Goal: Check status: Check status

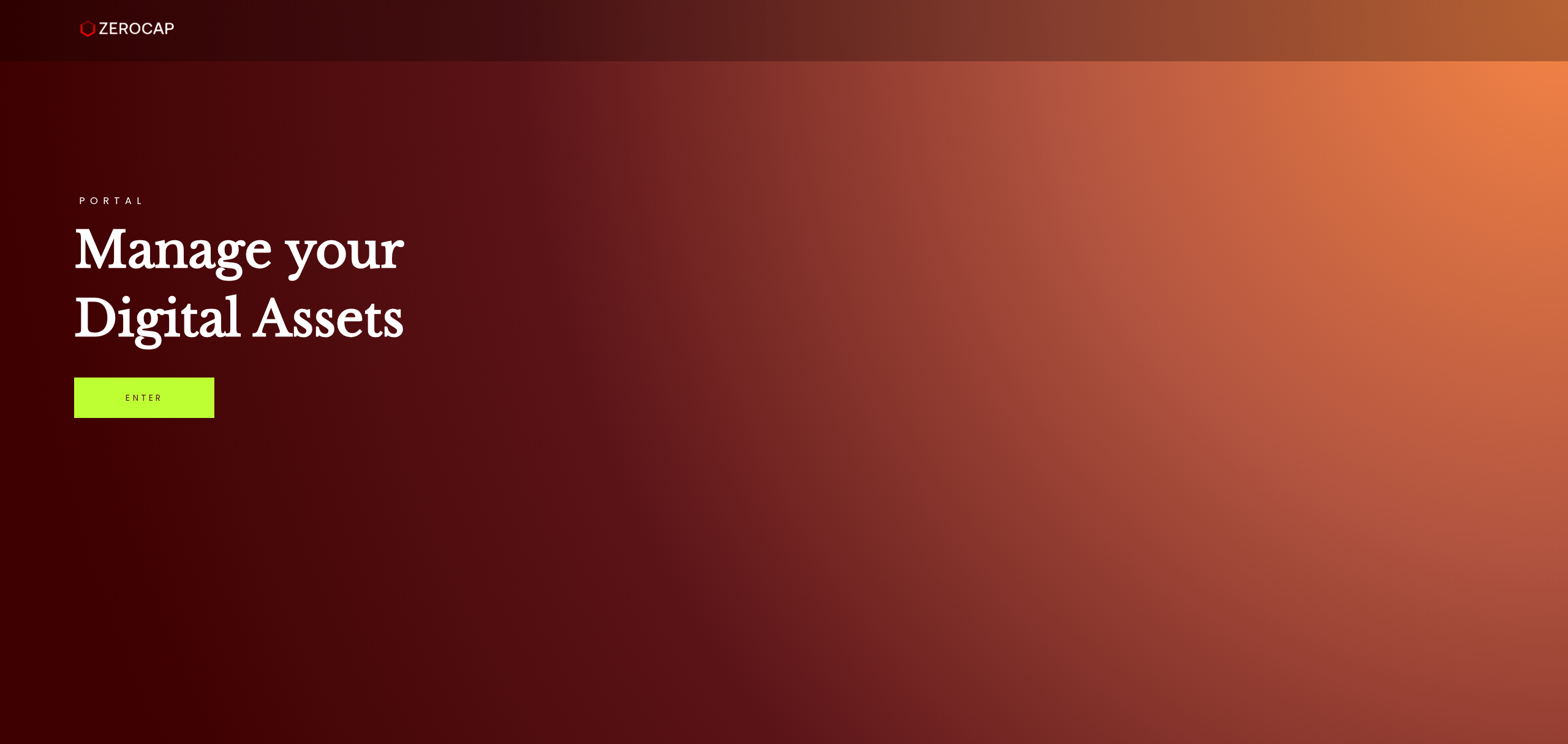
click at [177, 408] on link "Enter" at bounding box center [144, 397] width 140 height 40
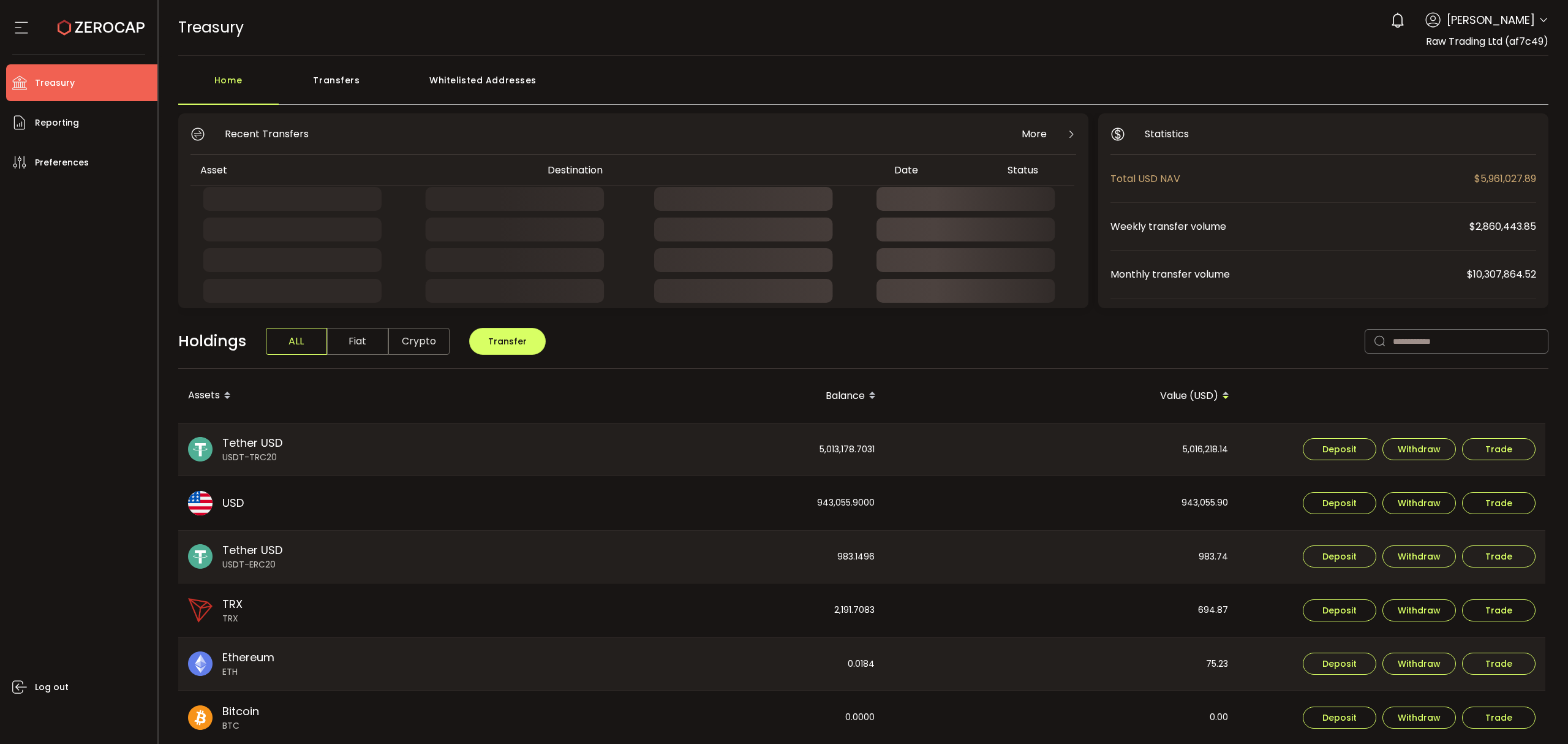
click at [346, 77] on div "Transfers" at bounding box center [337, 86] width 117 height 36
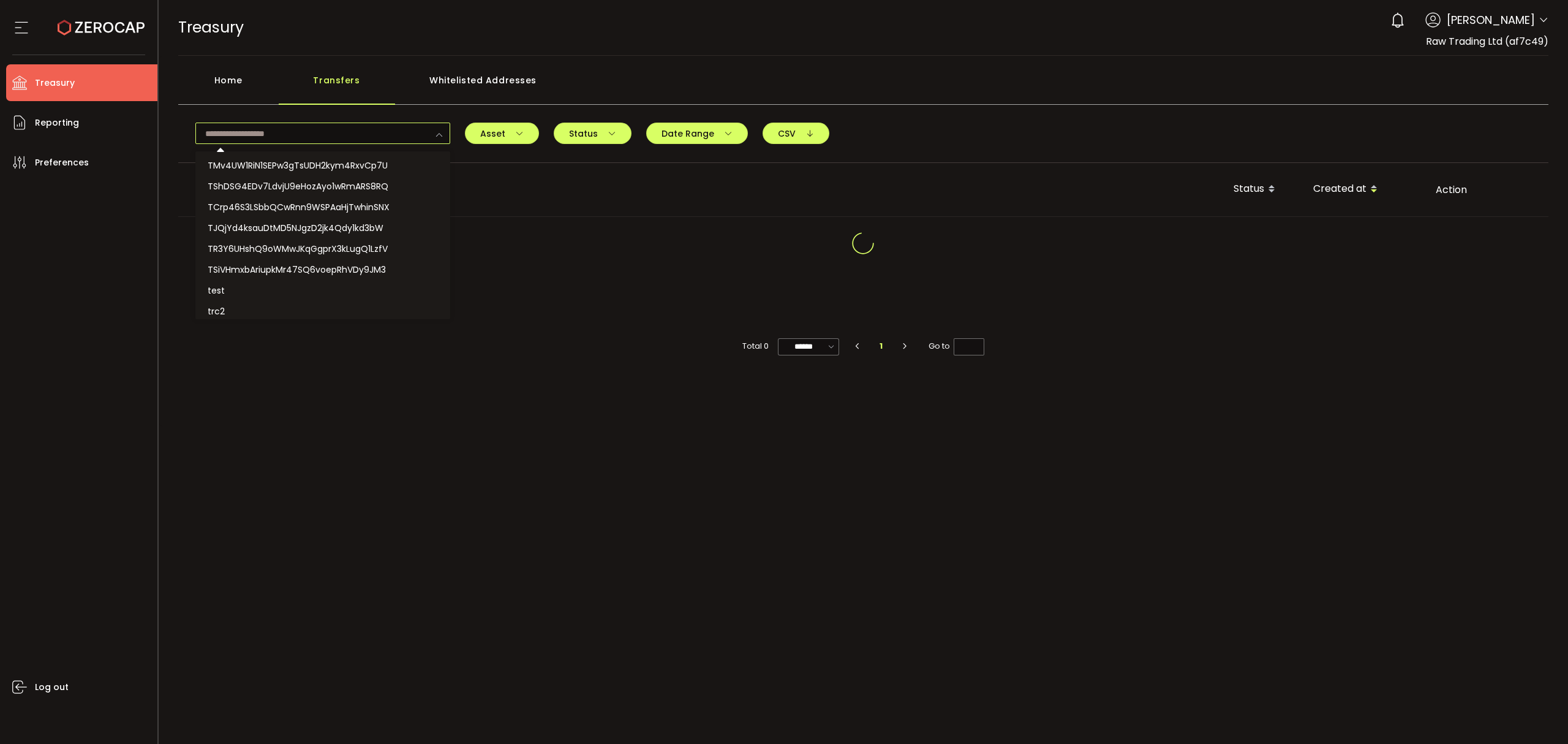
click at [364, 140] on input "text" at bounding box center [322, 133] width 255 height 21
paste input "**********"
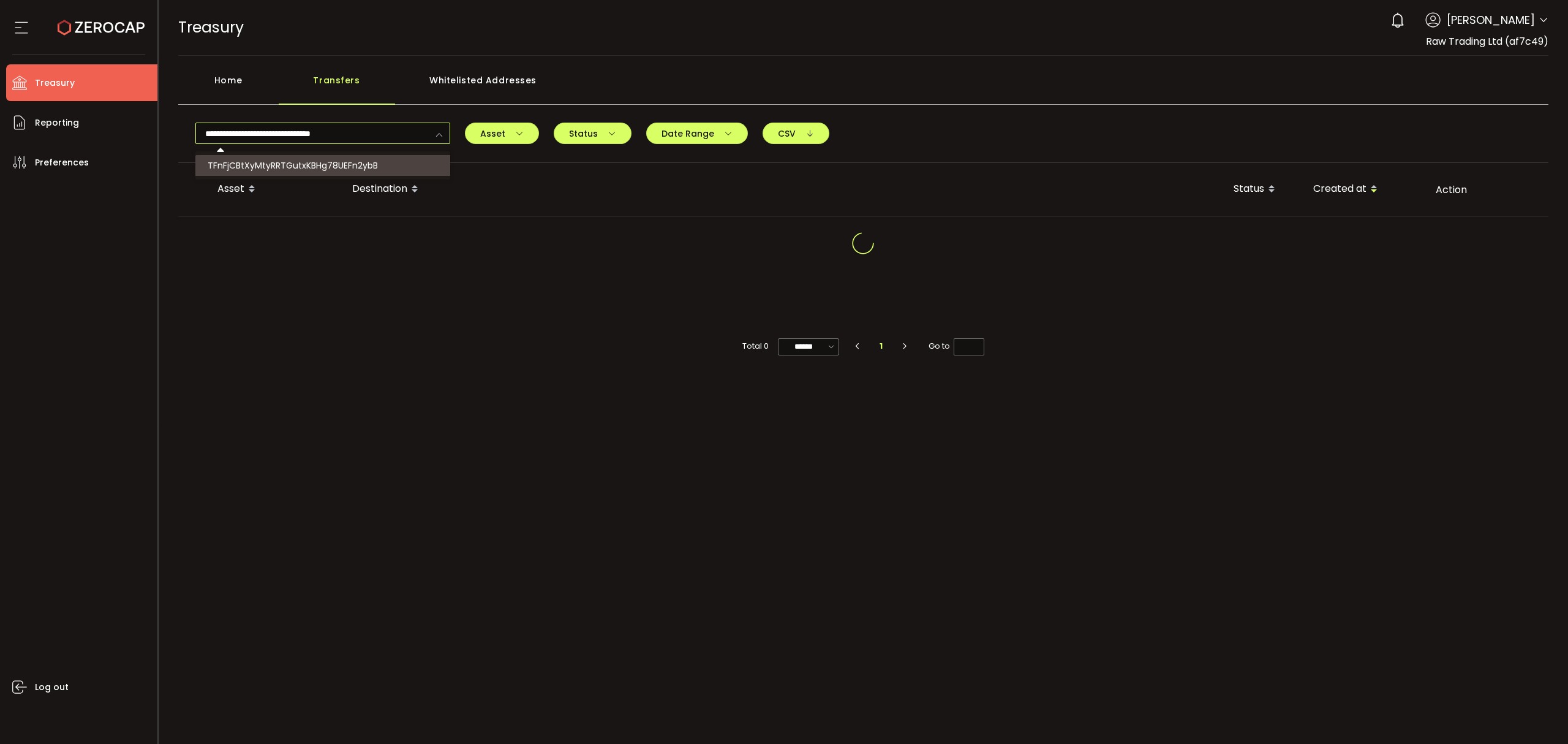
type input "**********"
click at [358, 155] on li "TFnFjCBtXyMtyRRTGutxKBHg78UEFn2ybB" at bounding box center [325, 166] width 258 height 21
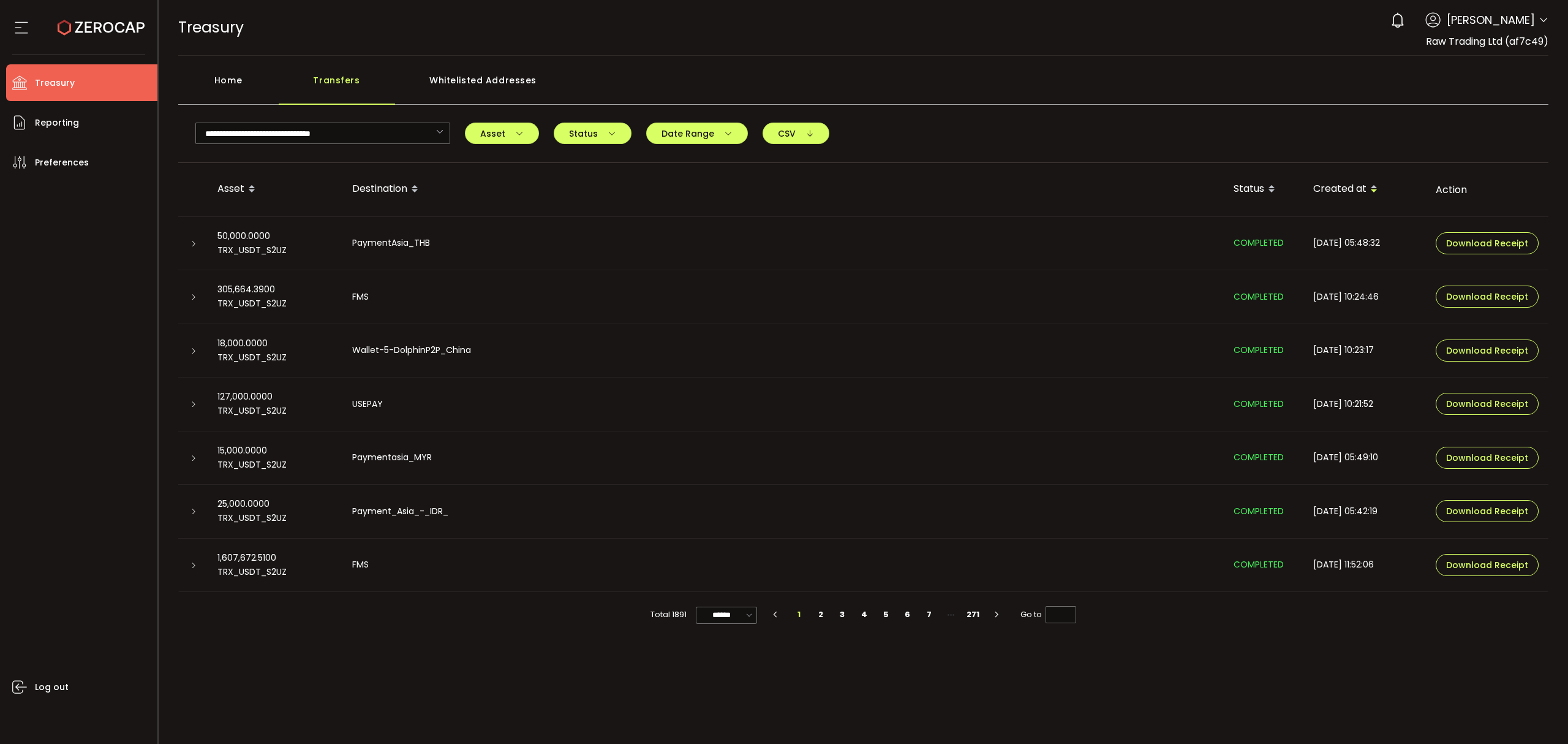
click at [191, 303] on div at bounding box center [193, 296] width 9 height 12
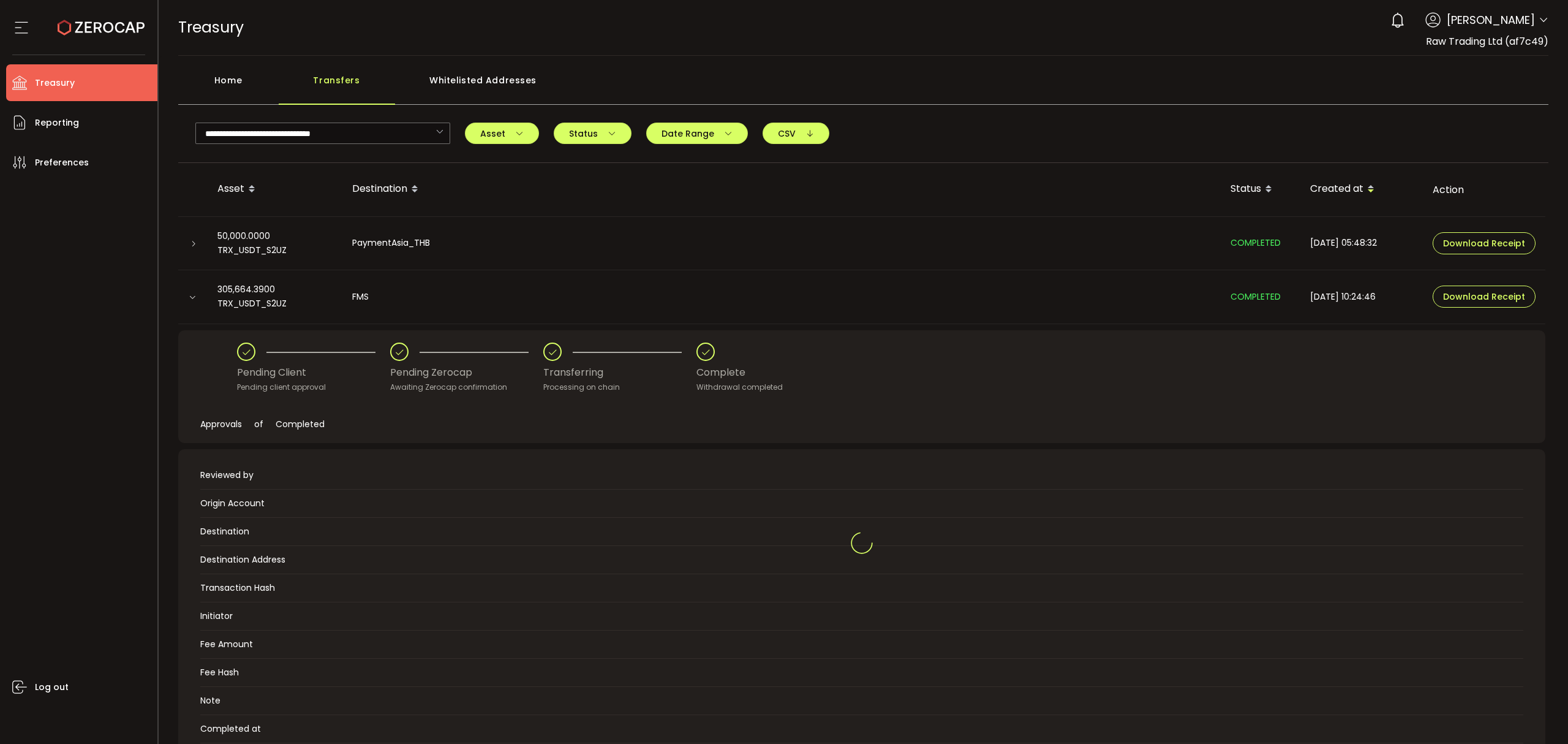
click at [191, 303] on div at bounding box center [193, 296] width 29 height 12
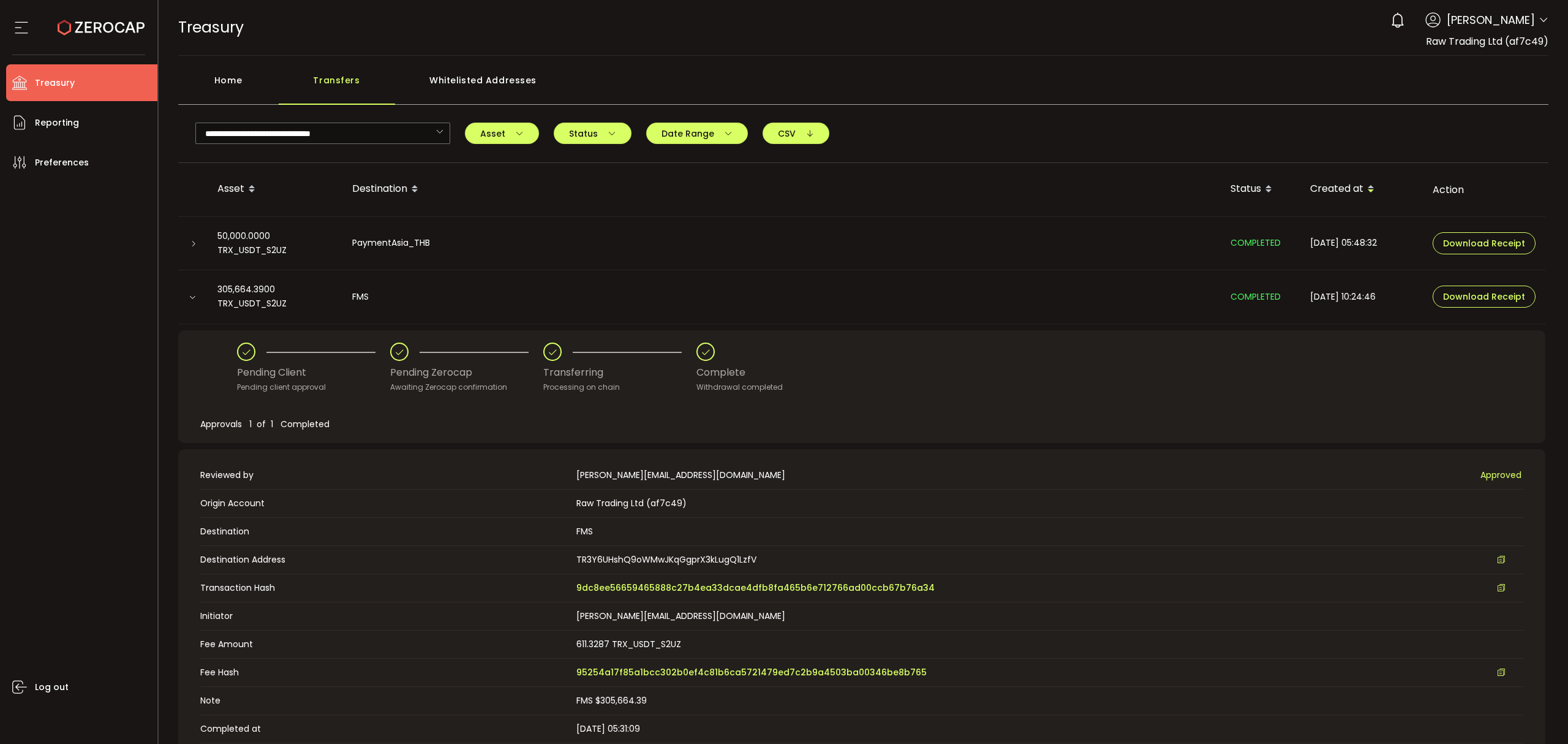
click at [193, 299] on icon at bounding box center [193, 297] width 7 height 7
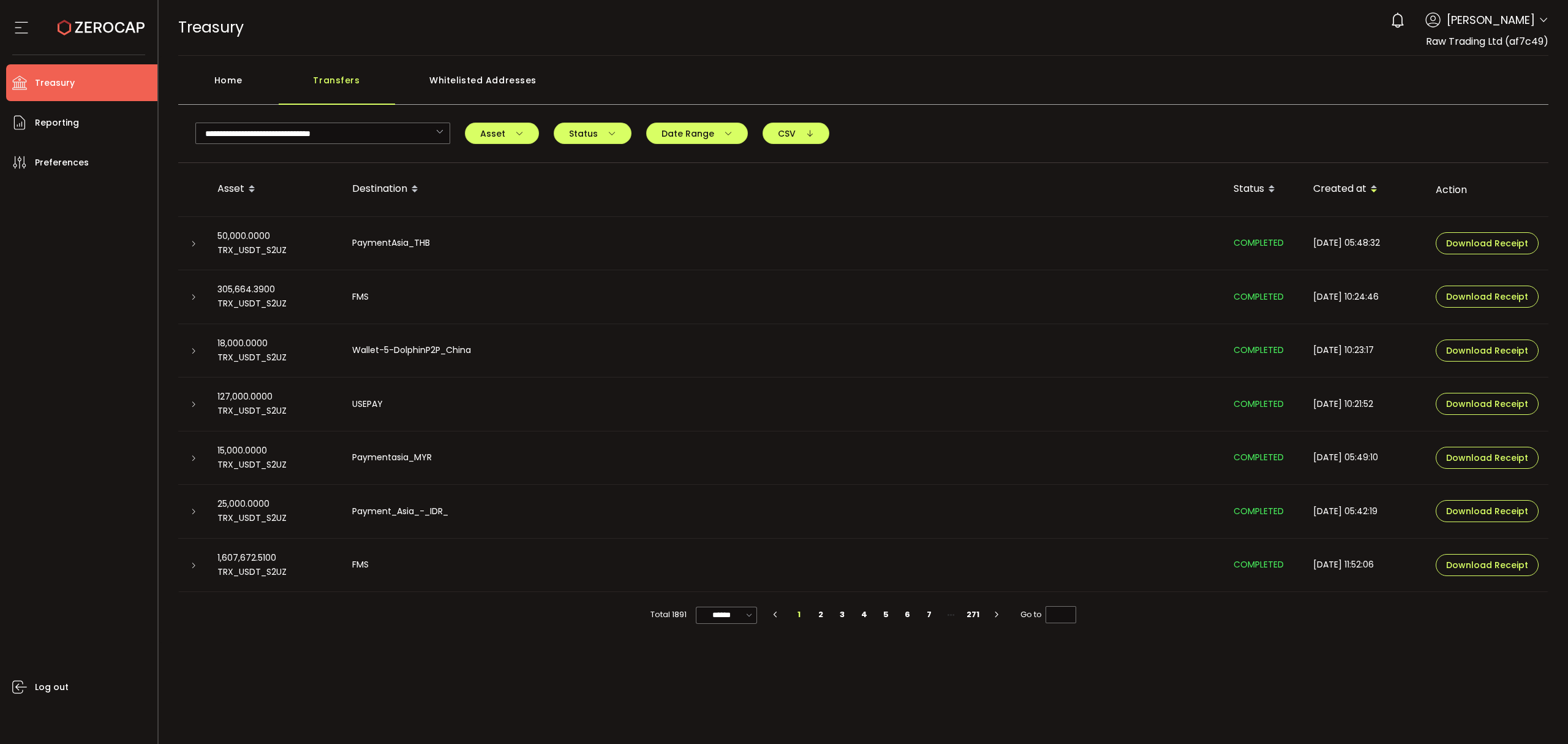
click at [197, 503] on td at bounding box center [193, 511] width 29 height 54
click at [721, 616] on input "******" at bounding box center [726, 616] width 61 height 18
click at [726, 706] on span "100/page" at bounding box center [729, 708] width 40 height 12
type input "********"
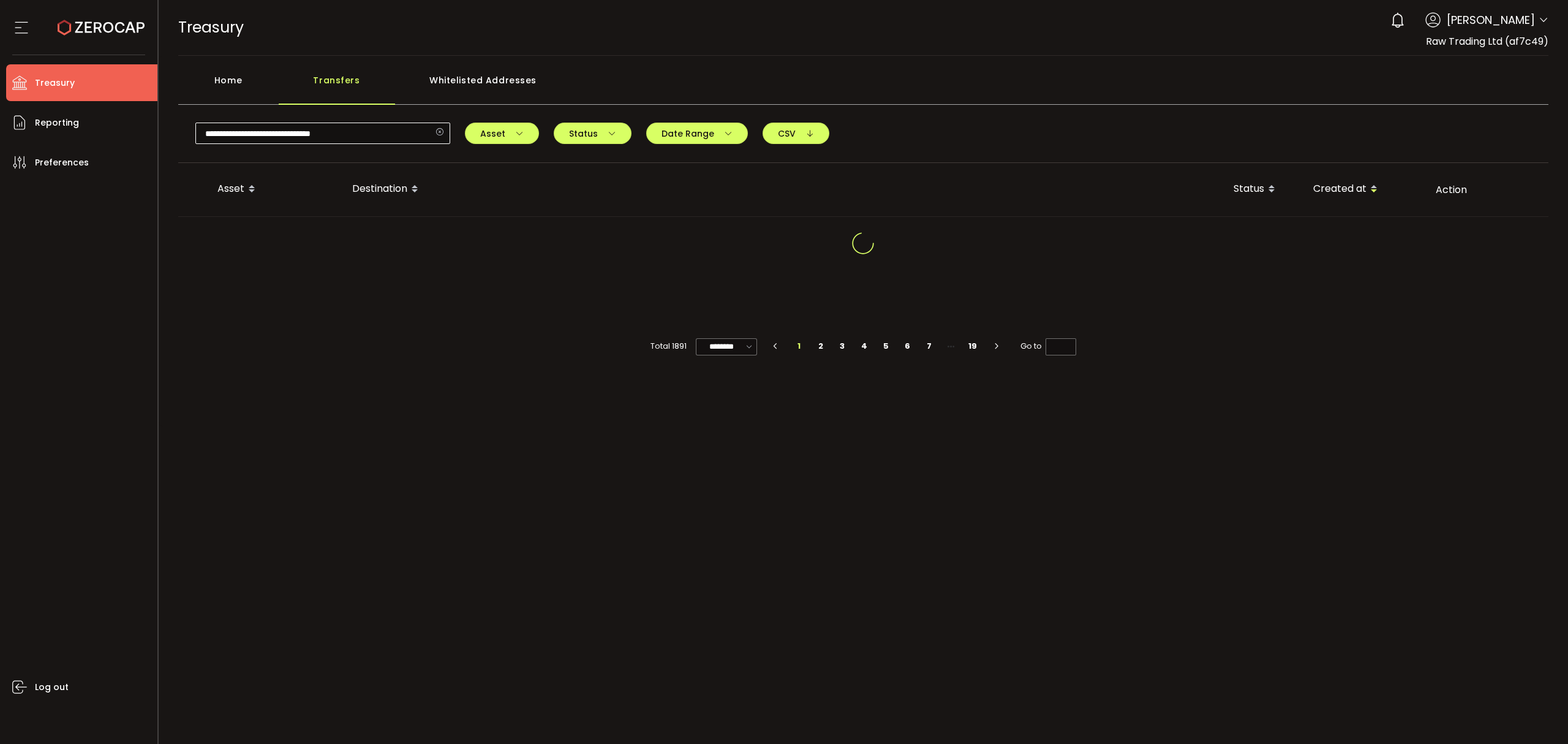
click at [438, 131] on icon at bounding box center [439, 133] width 15 height 21
click at [410, 133] on input "text" at bounding box center [322, 133] width 255 height 21
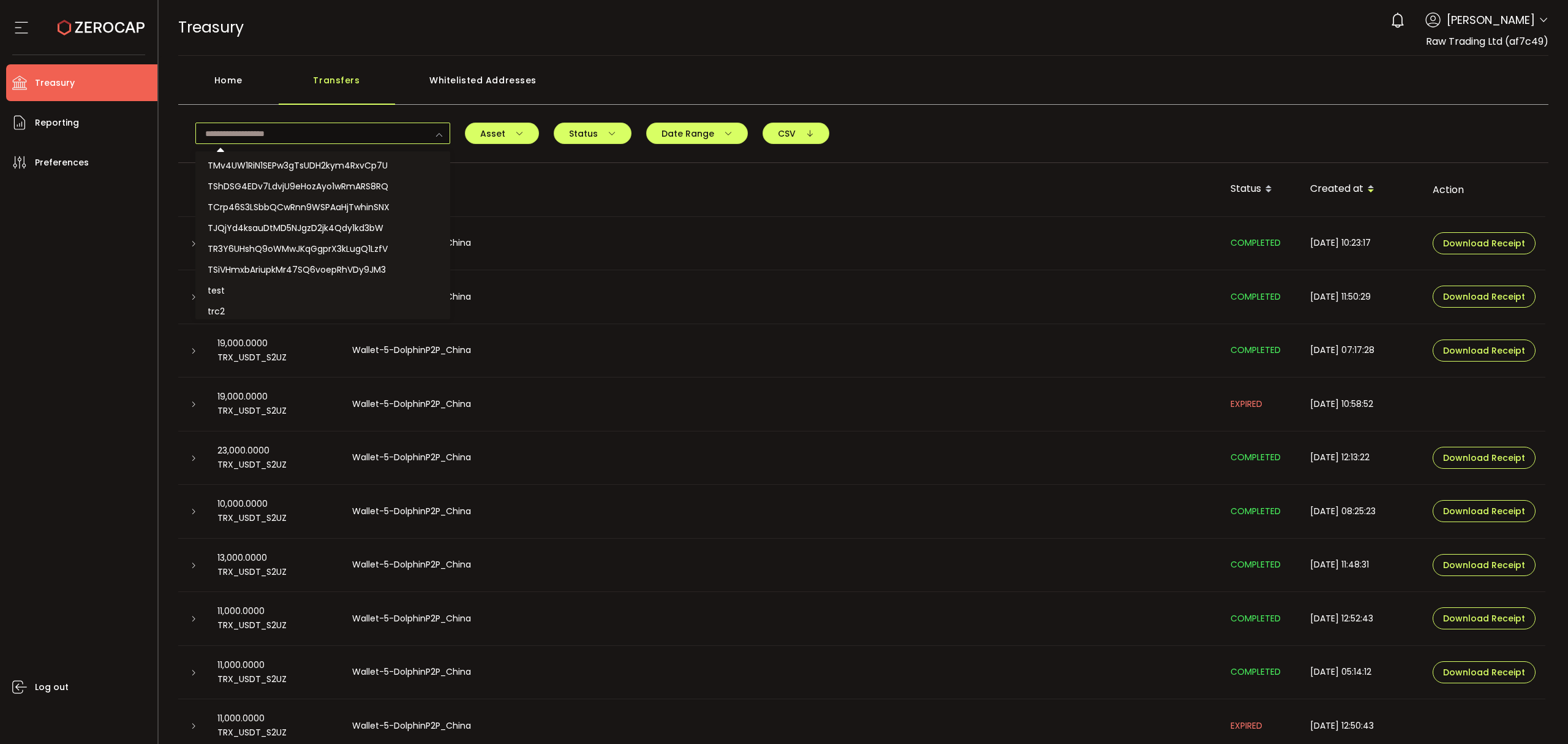
paste input "**********"
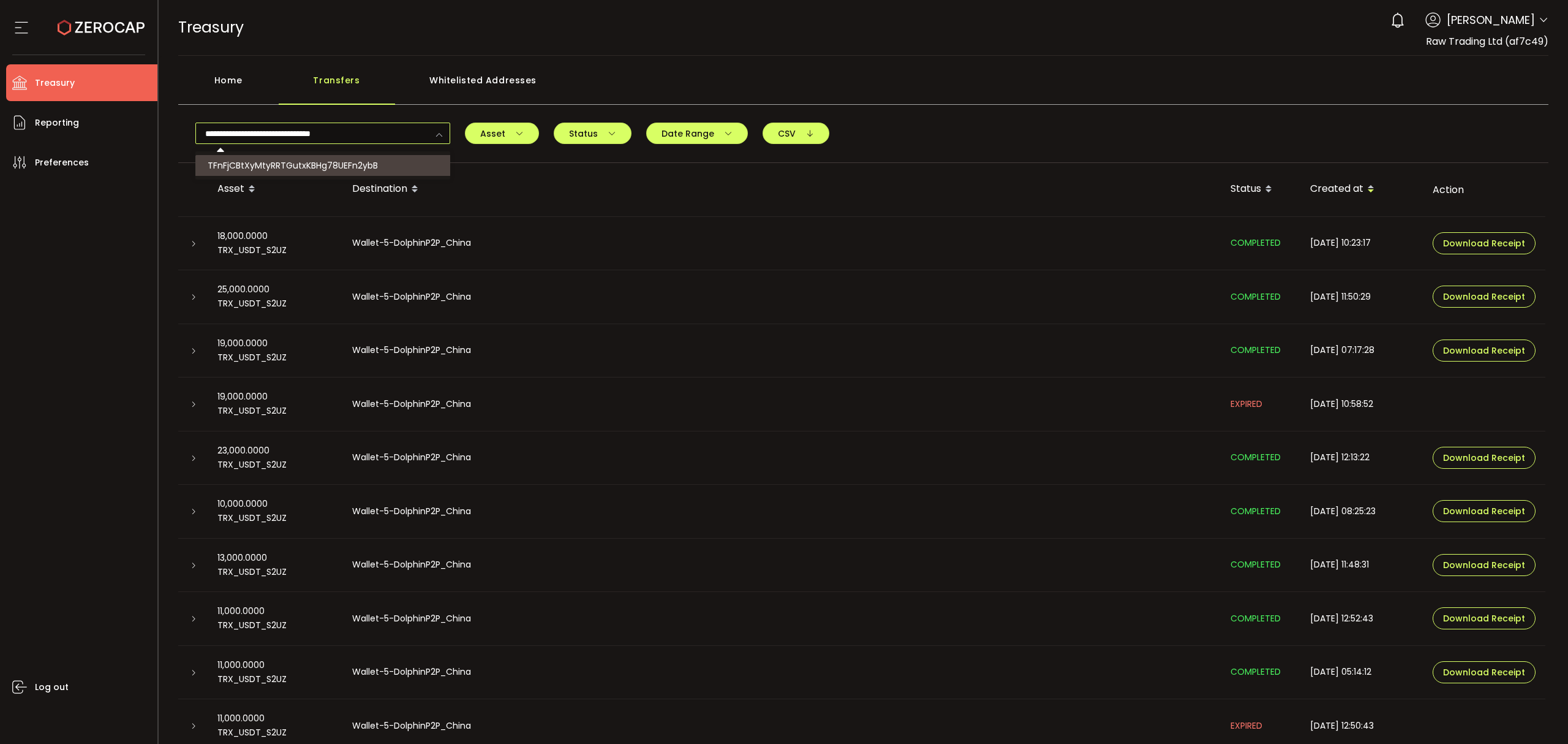
type input "**********"
click at [375, 166] on span "TFnFjCBtXyMtyRRTGutxKBHg78UEFn2ybB" at bounding box center [293, 165] width 171 height 12
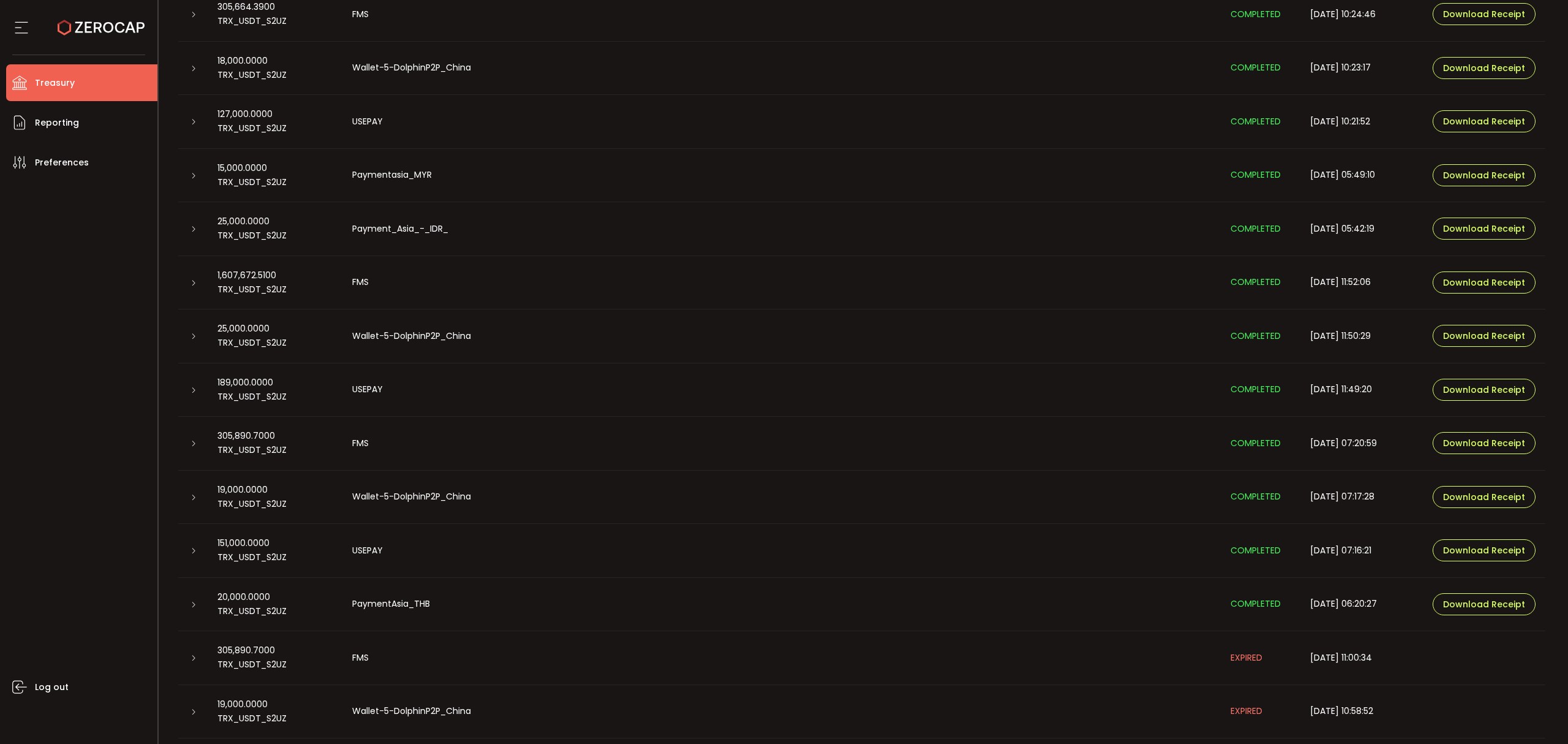
scroll to position [245, 0]
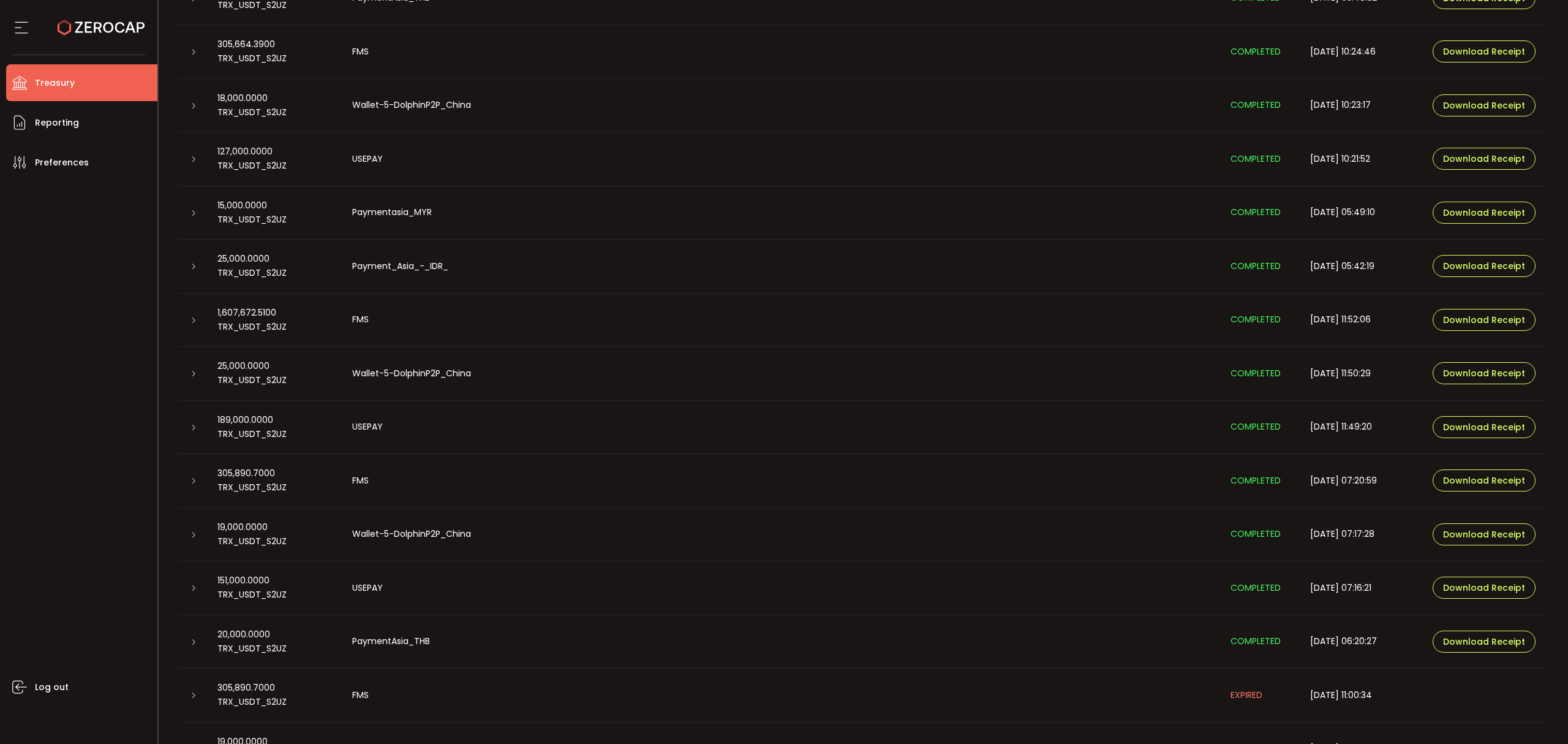
click at [202, 277] on td at bounding box center [193, 266] width 29 height 54
click at [196, 371] on icon at bounding box center [193, 373] width 7 height 7
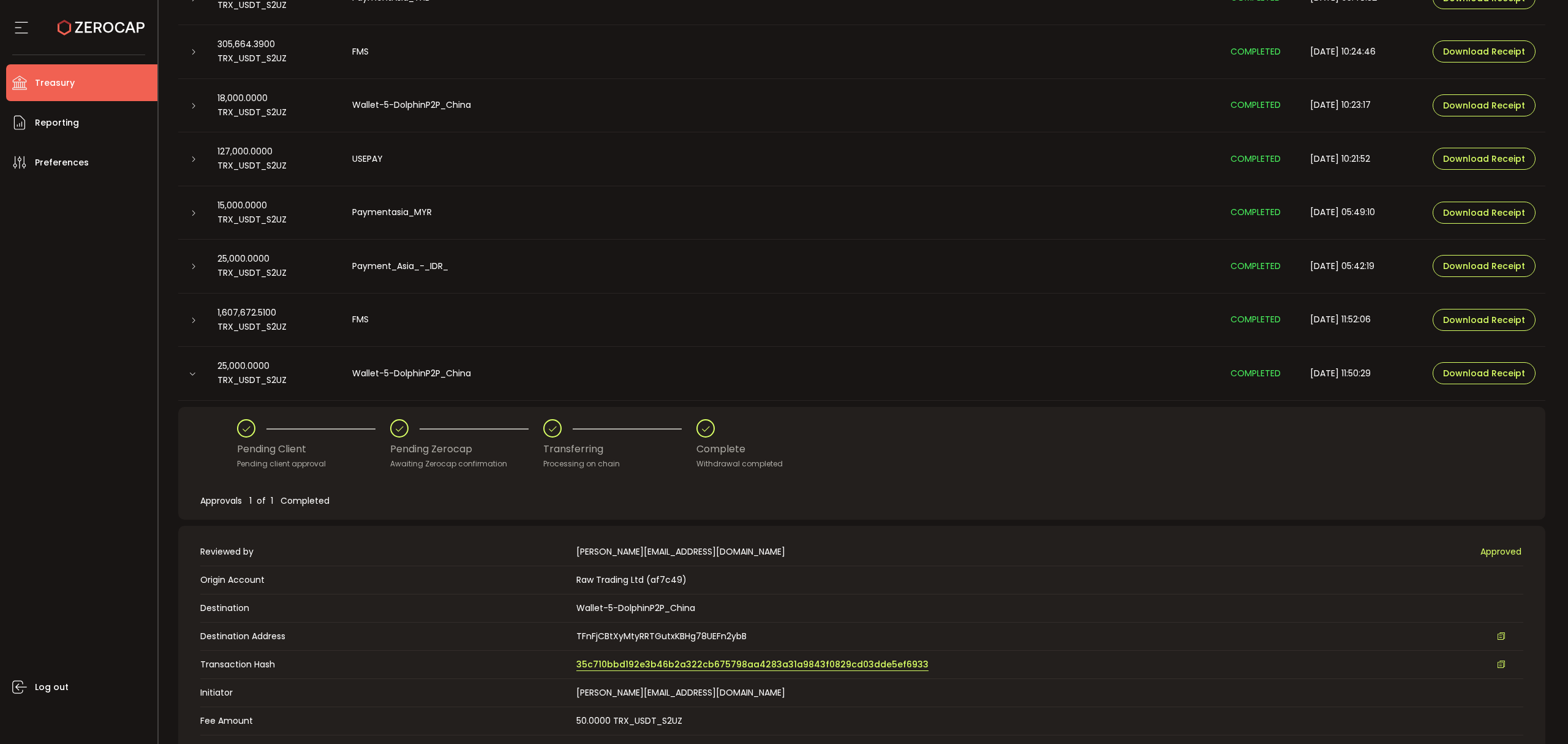
click at [812, 670] on link "35c710bbd192e3b46b2a322cb675798aa4283a31a9843f0829cd03dde5ef6933" at bounding box center [752, 664] width 352 height 13
click at [194, 375] on icon at bounding box center [193, 373] width 7 height 7
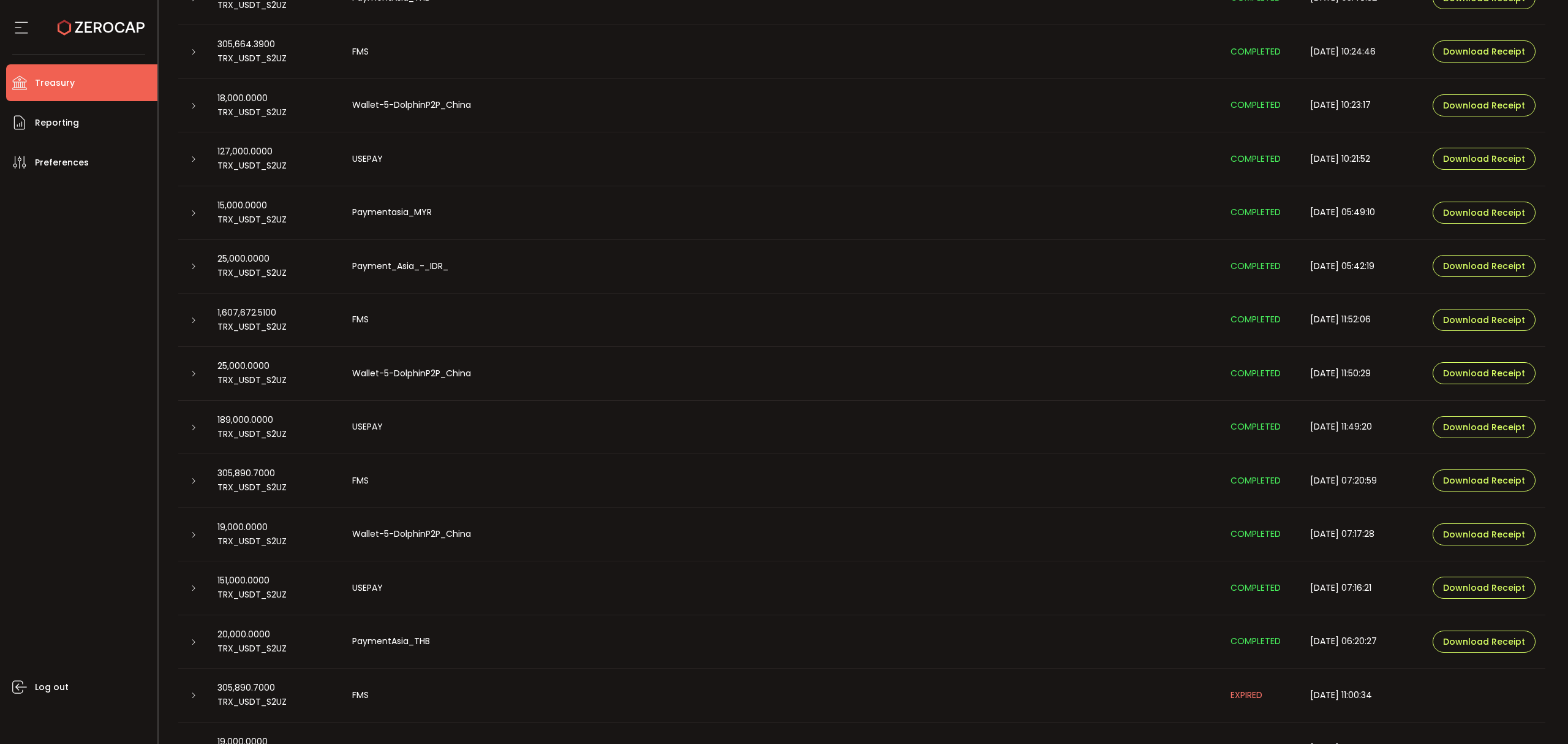
click at [190, 427] on div at bounding box center [193, 427] width 9 height 12
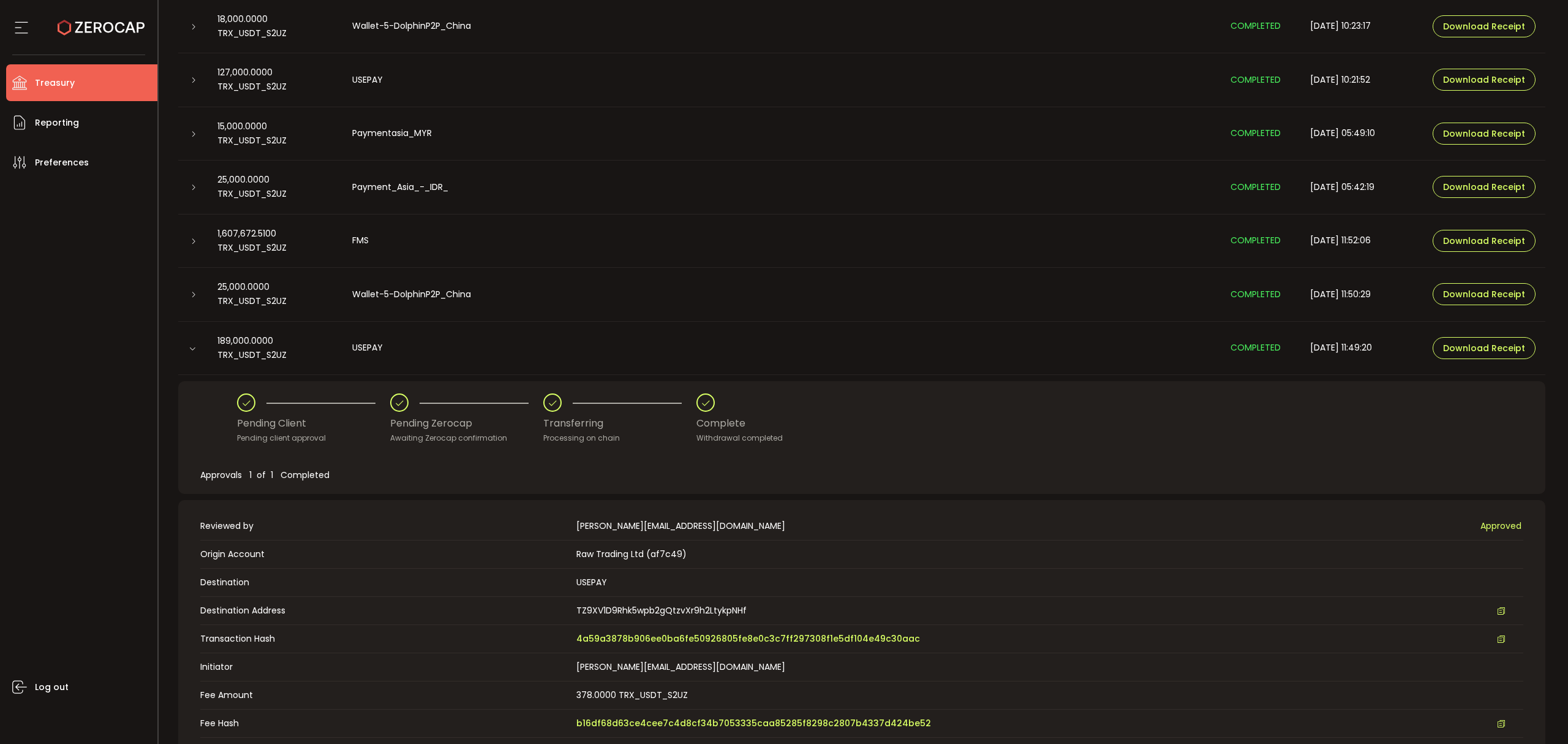
scroll to position [490, 0]
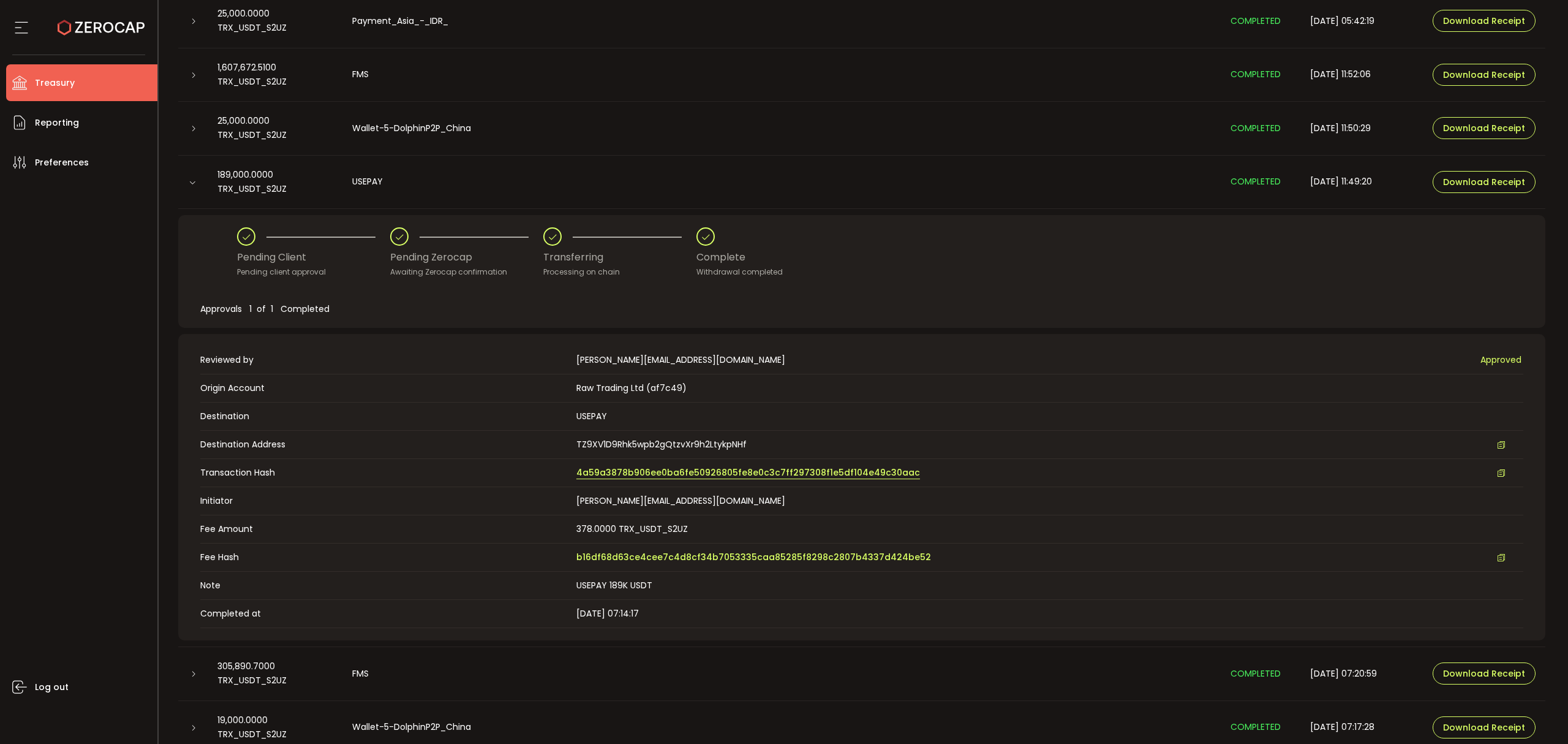
click at [697, 469] on span "4a59a3878b906ee0ba6fe50926805fe8e0c3c7ff297308f1e5df104e49c30aac" at bounding box center [748, 473] width 344 height 13
click at [198, 190] on td at bounding box center [193, 182] width 29 height 54
click at [189, 179] on icon at bounding box center [193, 182] width 7 height 7
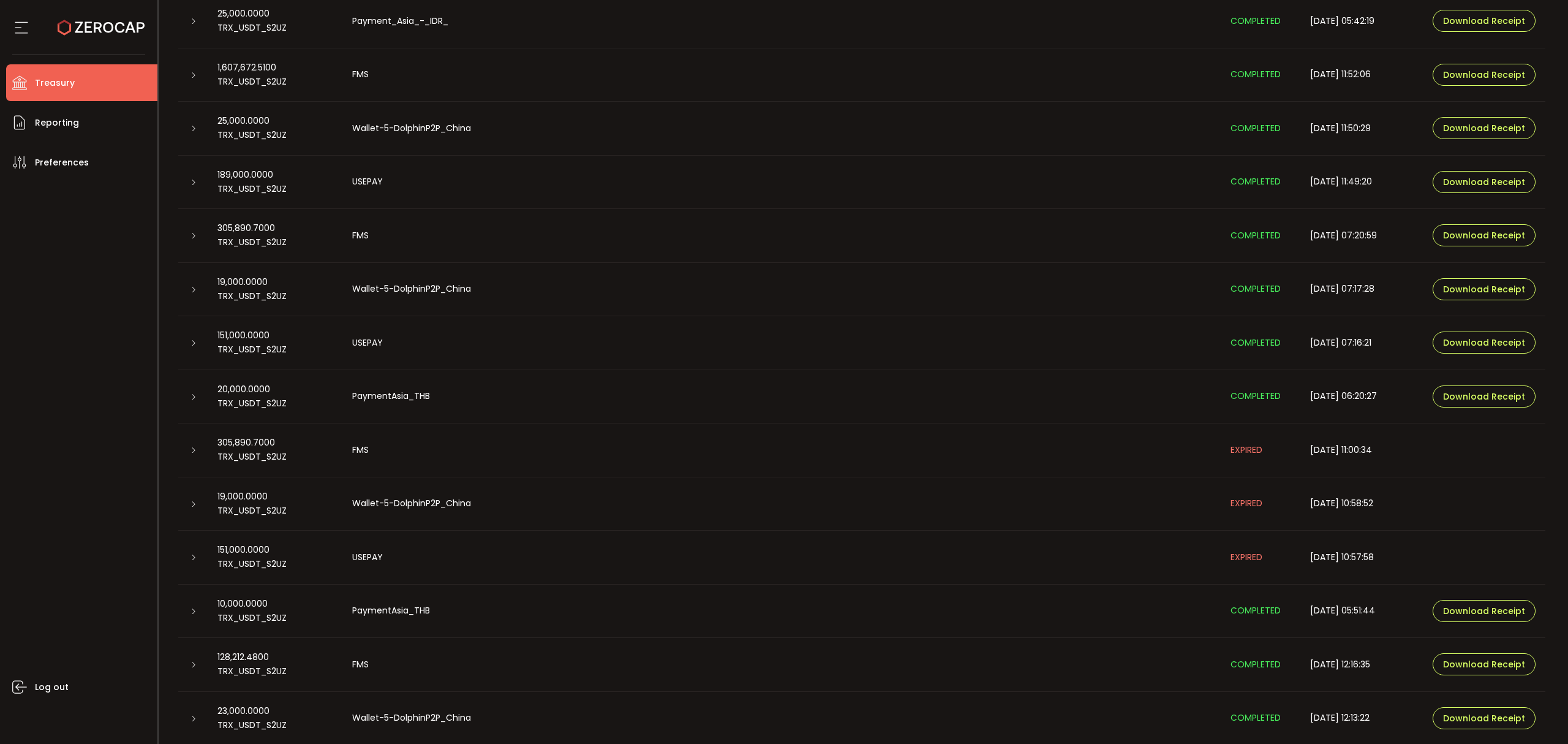
click at [193, 74] on icon at bounding box center [193, 75] width 7 height 7
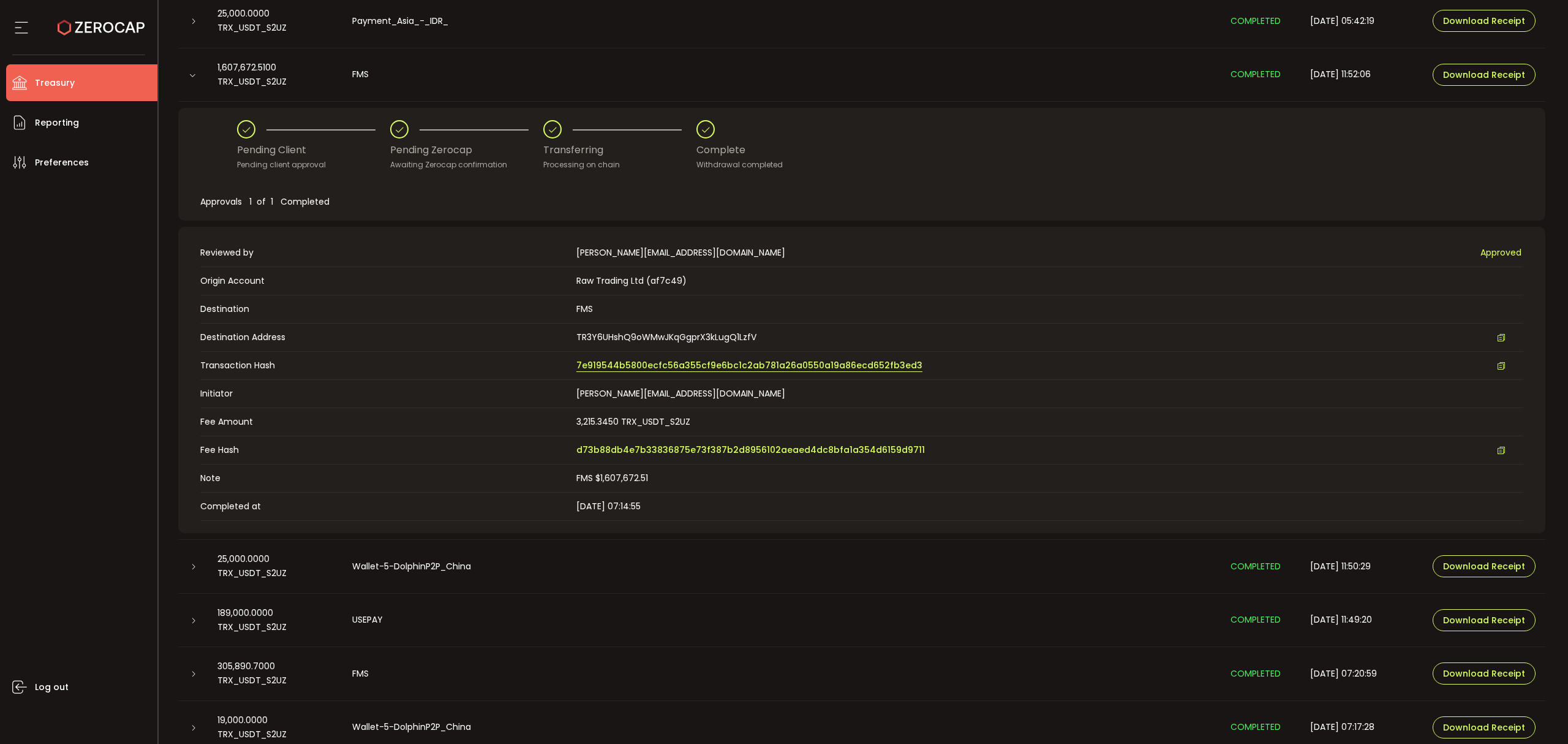
click at [660, 361] on span "7e919544b5800ecfc56a355cf9e6bc1c2ab781a26a0550a19a86ecd652fb3ed3" at bounding box center [749, 365] width 346 height 13
click at [192, 74] on icon at bounding box center [193, 75] width 7 height 7
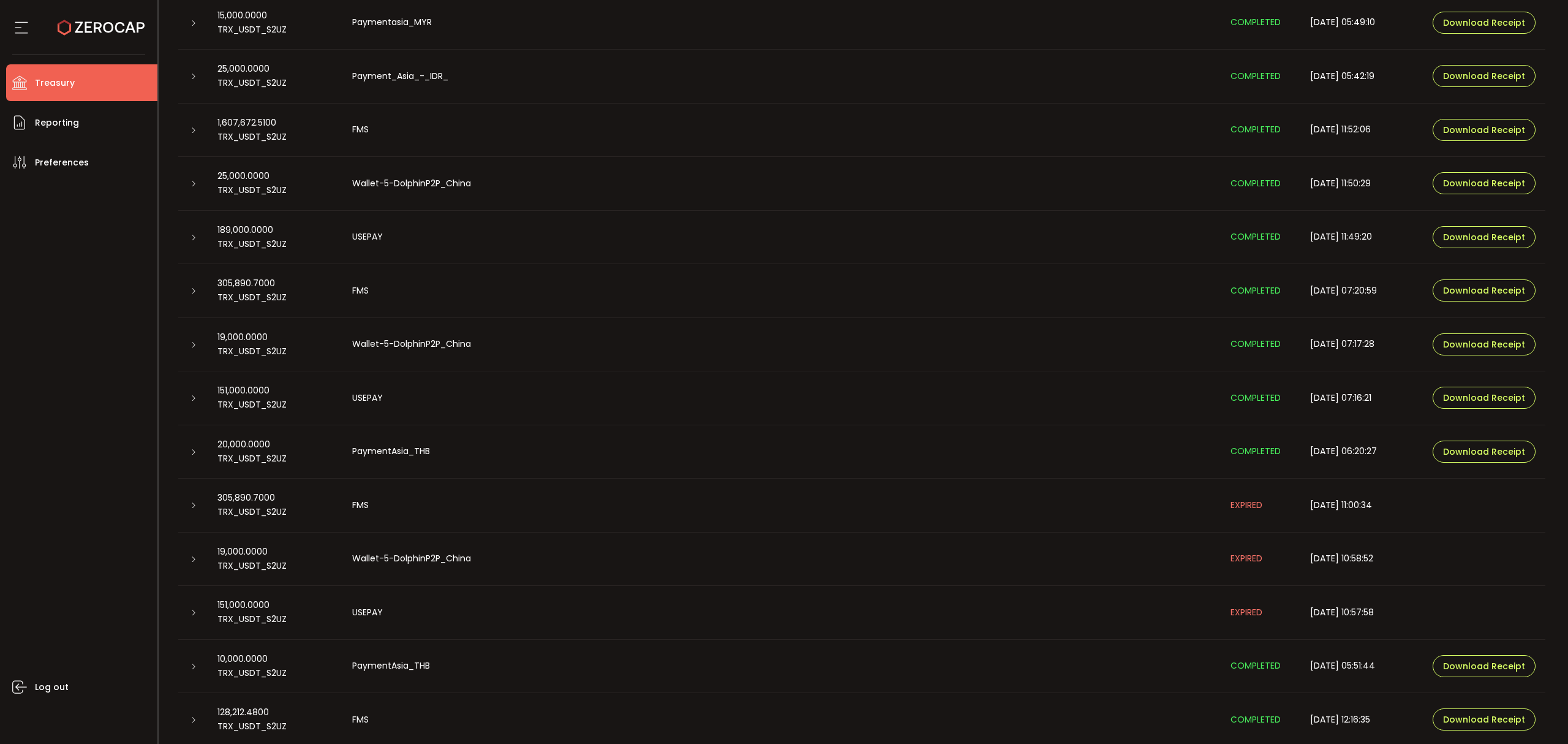
scroll to position [408, 0]
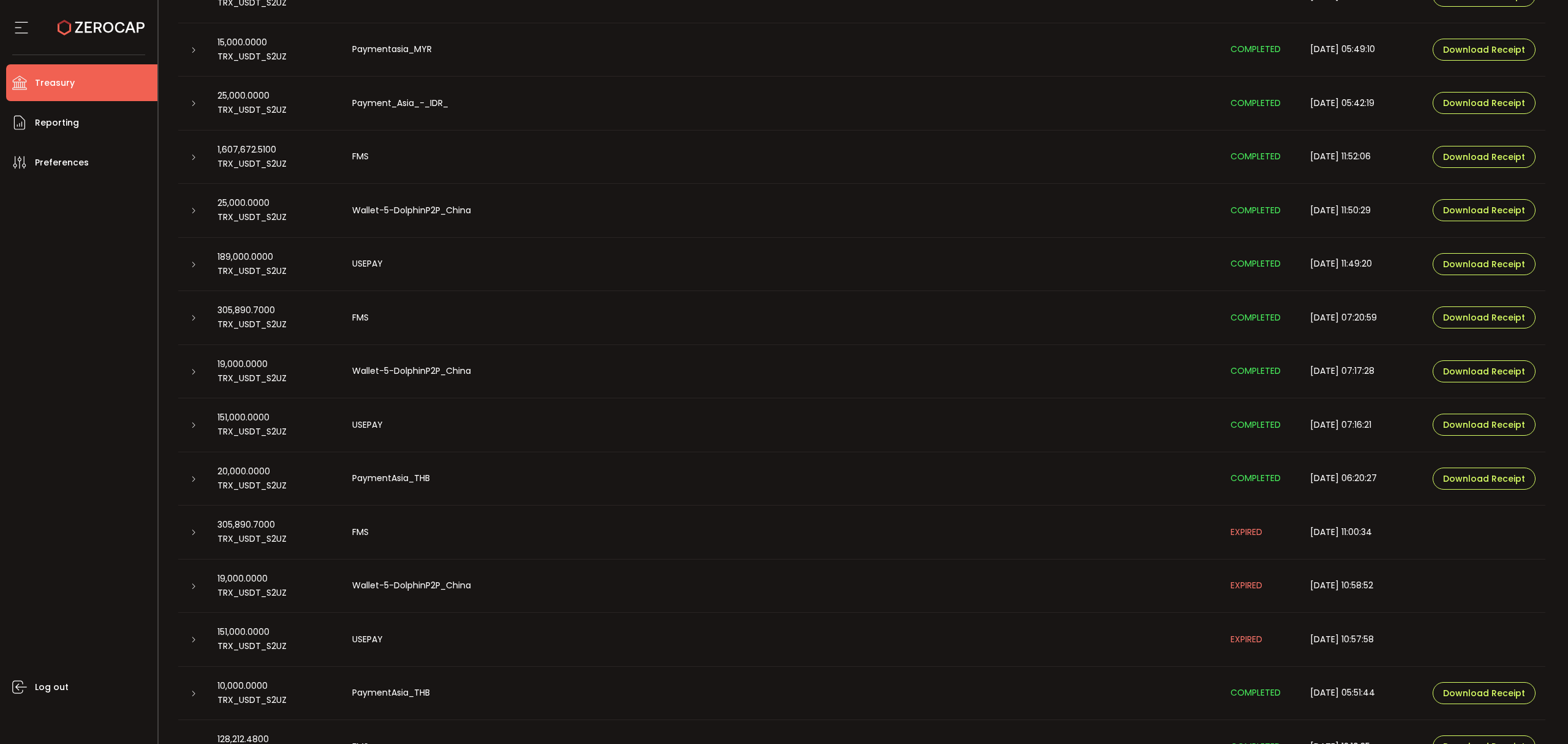
click at [193, 214] on div at bounding box center [193, 210] width 9 height 12
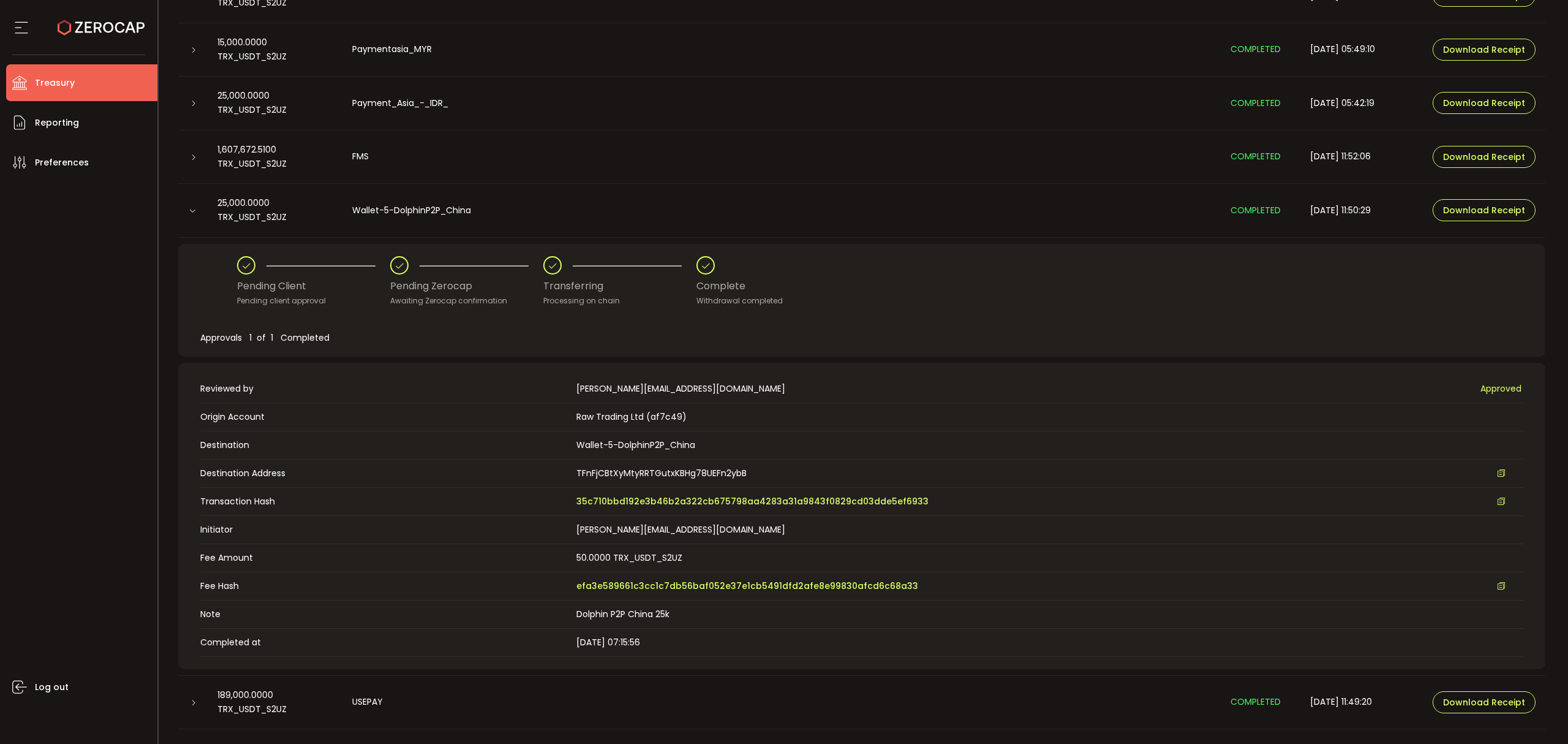
click at [202, 212] on div at bounding box center [193, 210] width 29 height 12
click at [190, 103] on icon at bounding box center [193, 104] width 7 height 7
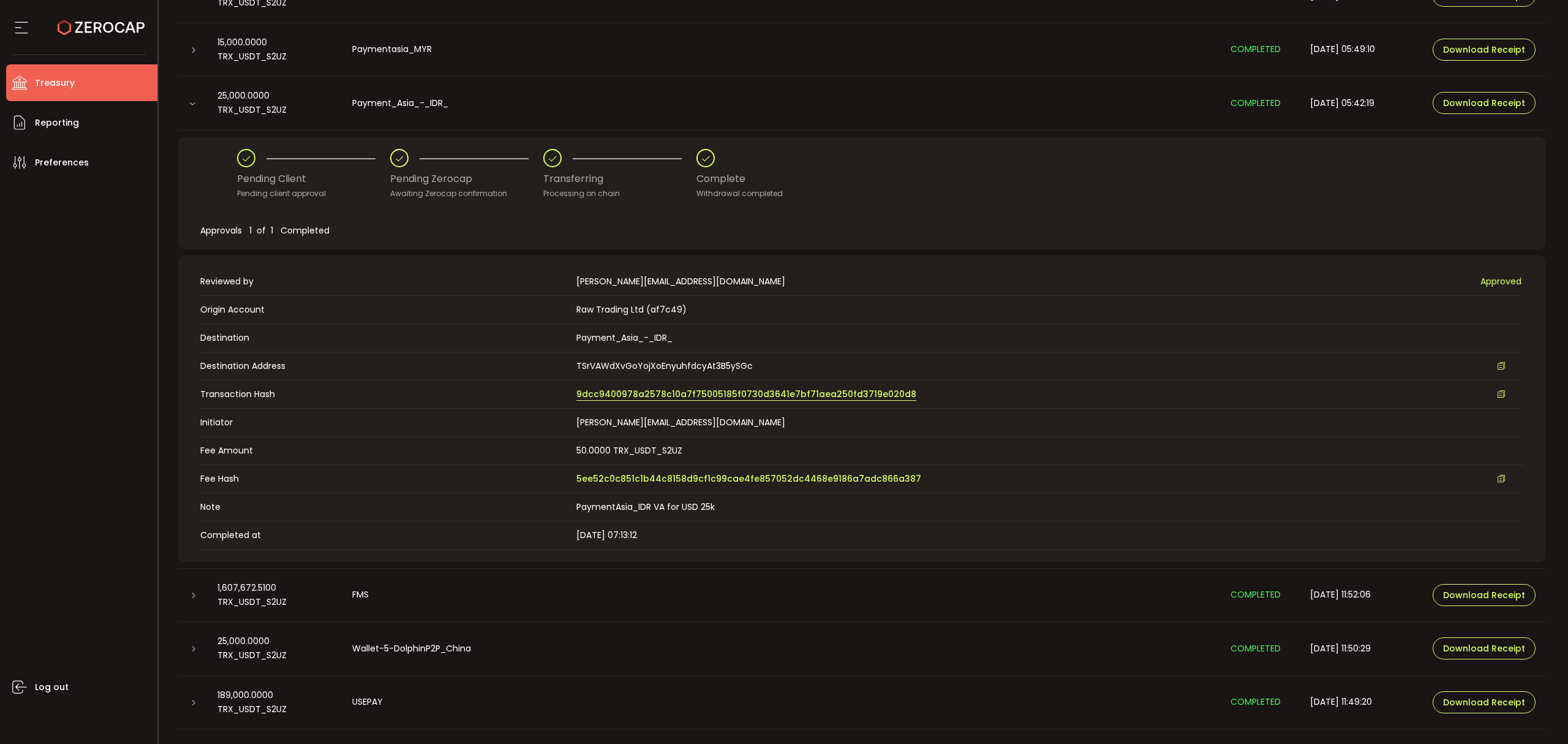
click at [802, 390] on span "9dcc9400978a2578c10a7f75005185f0730d3641e7bf71aea250fd3719e020d8" at bounding box center [746, 395] width 340 height 13
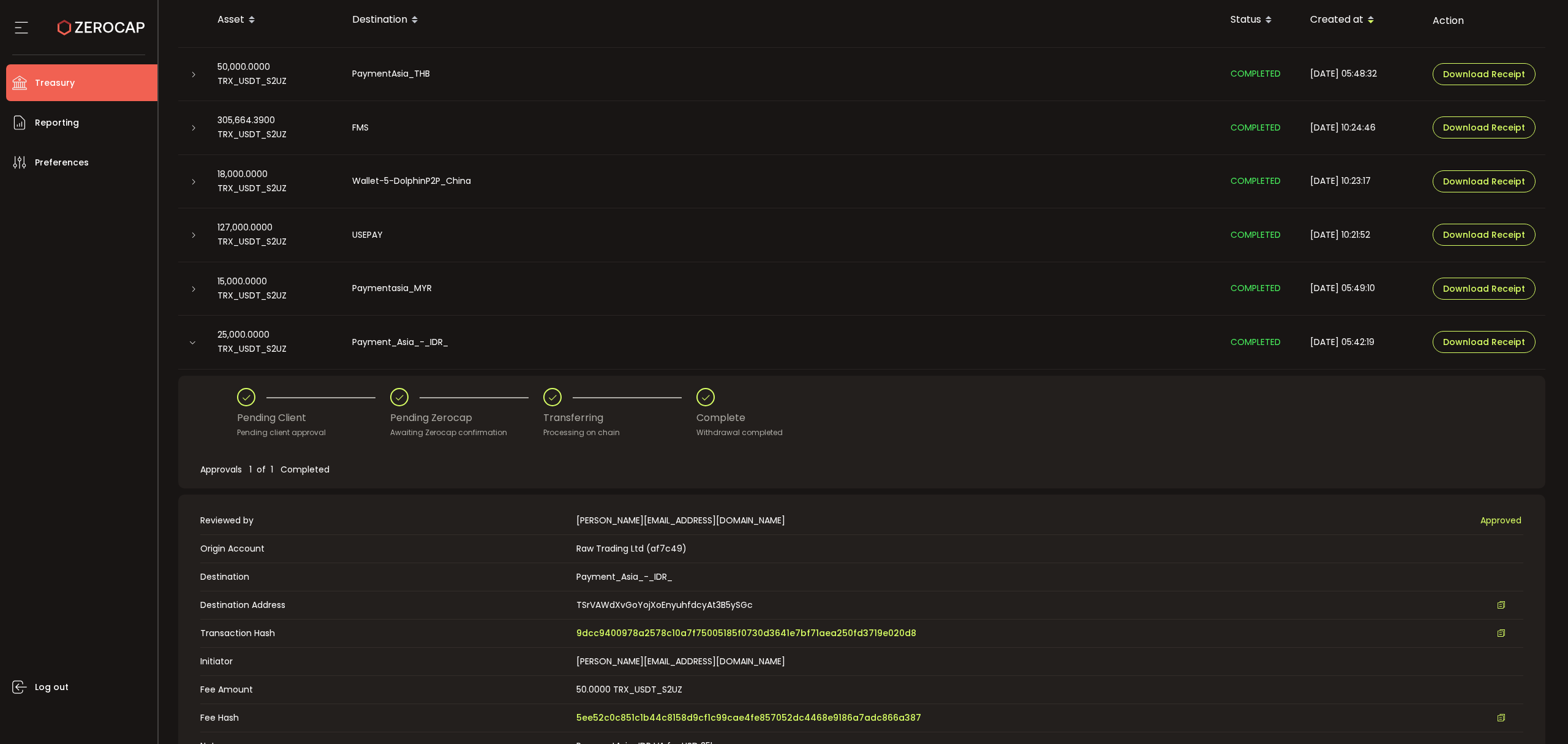
scroll to position [163, 0]
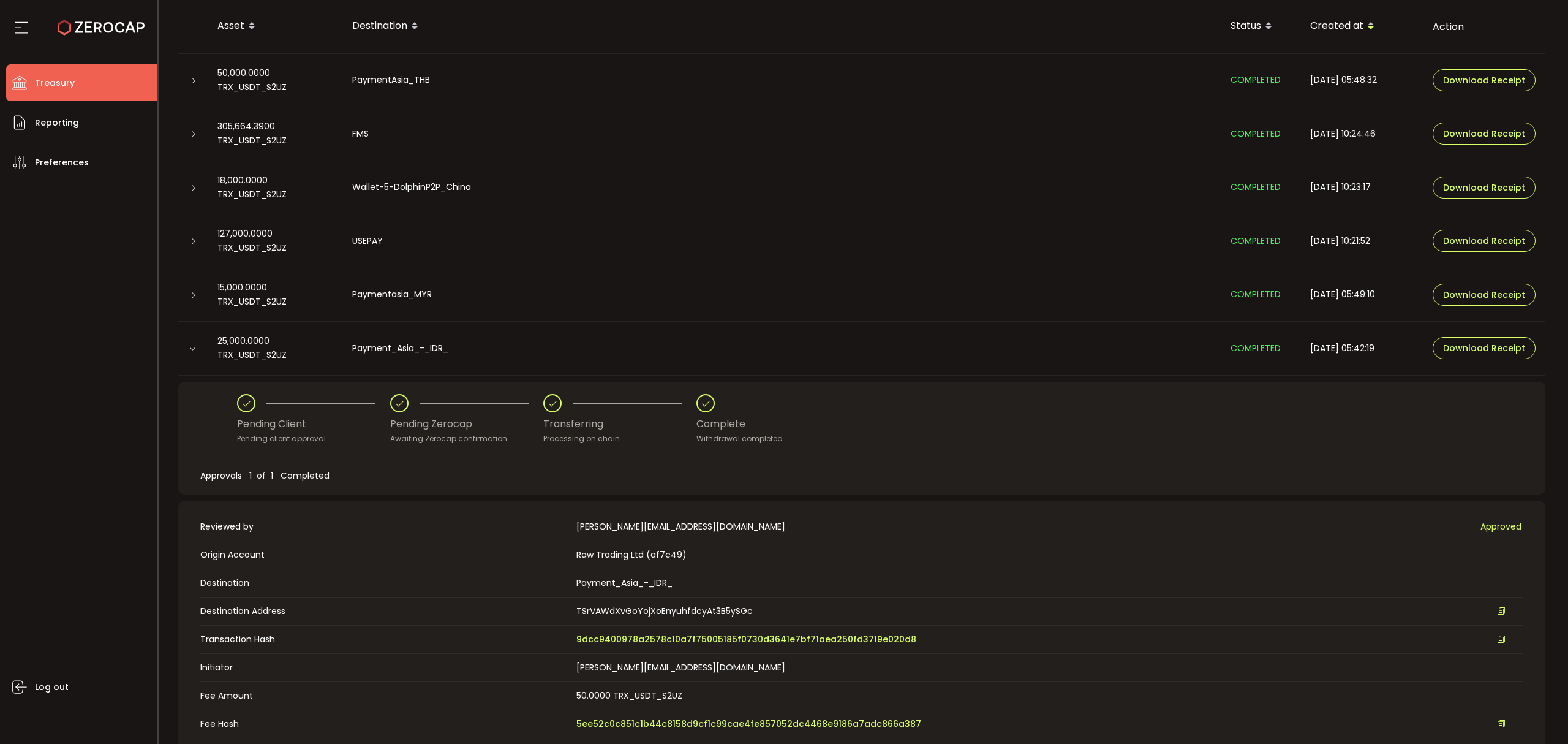
click at [195, 343] on div at bounding box center [193, 347] width 12 height 9
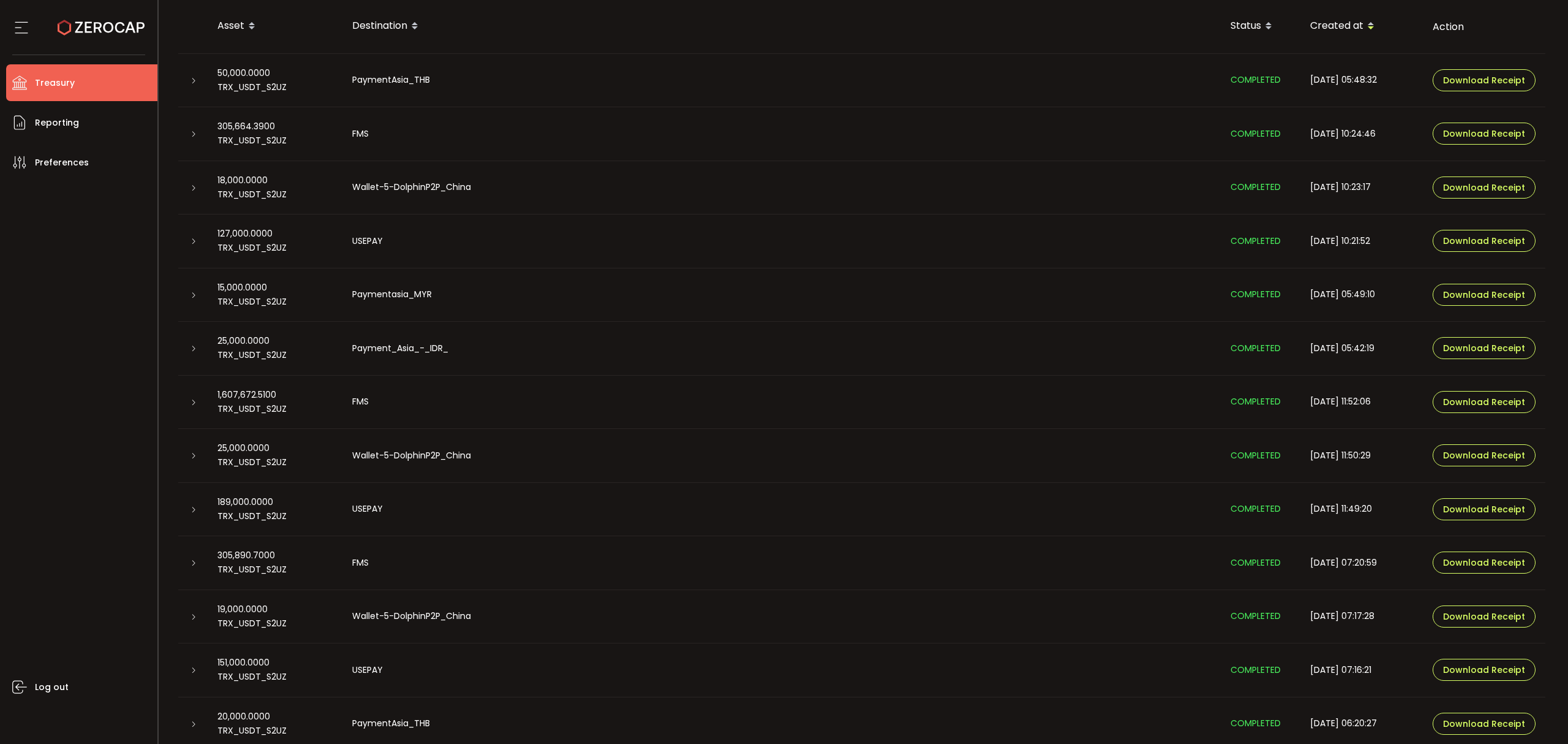
click at [187, 292] on div at bounding box center [193, 295] width 29 height 12
click at [193, 297] on icon at bounding box center [193, 295] width 7 height 7
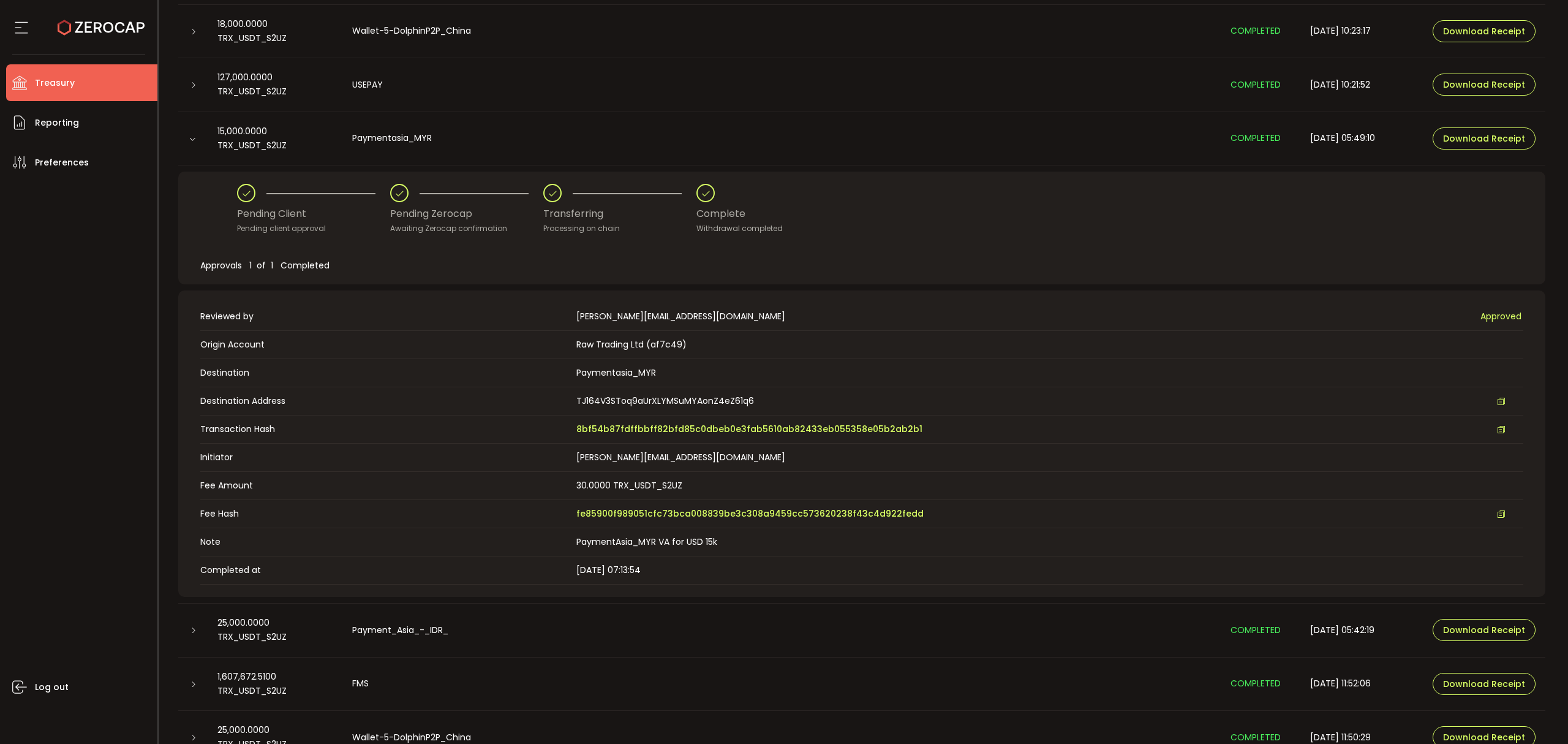
scroll to position [327, 0]
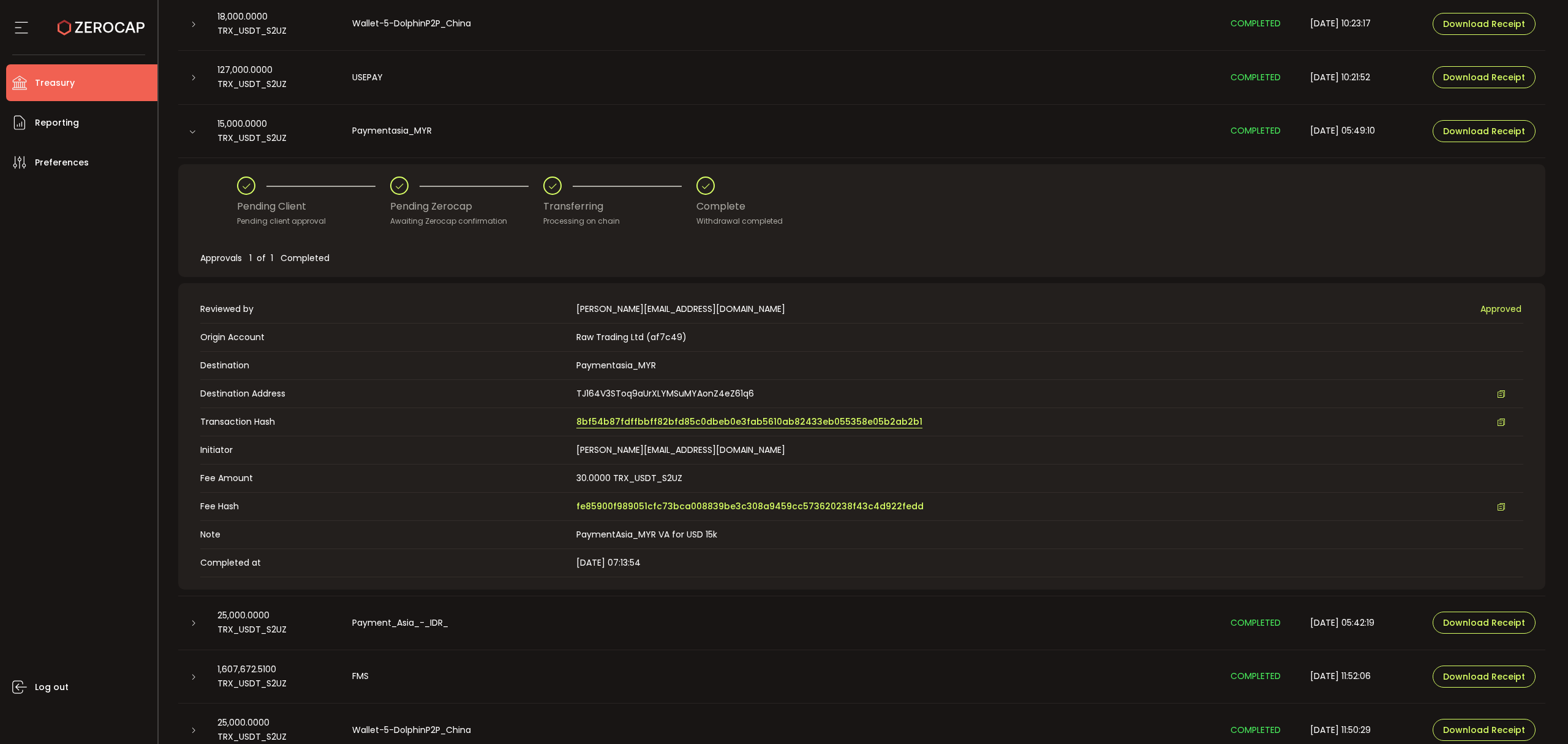
click at [691, 419] on span "8bf54b87fdffbbff82bfd85c0dbeb0e3fab5610ab82433eb055358e05b2ab2b1" at bounding box center [749, 422] width 346 height 13
click at [194, 133] on icon at bounding box center [193, 132] width 7 height 7
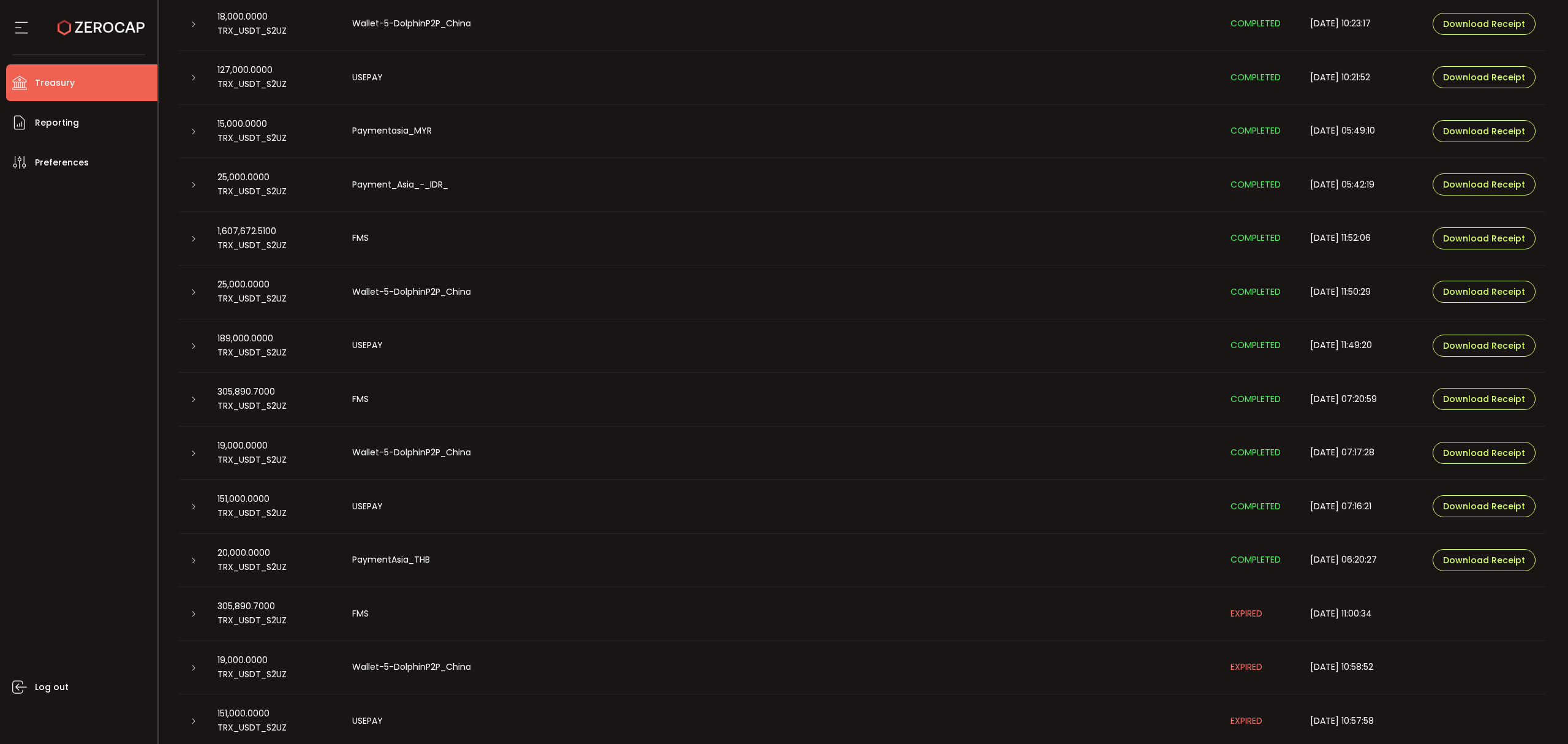
click at [195, 79] on icon at bounding box center [193, 78] width 7 height 7
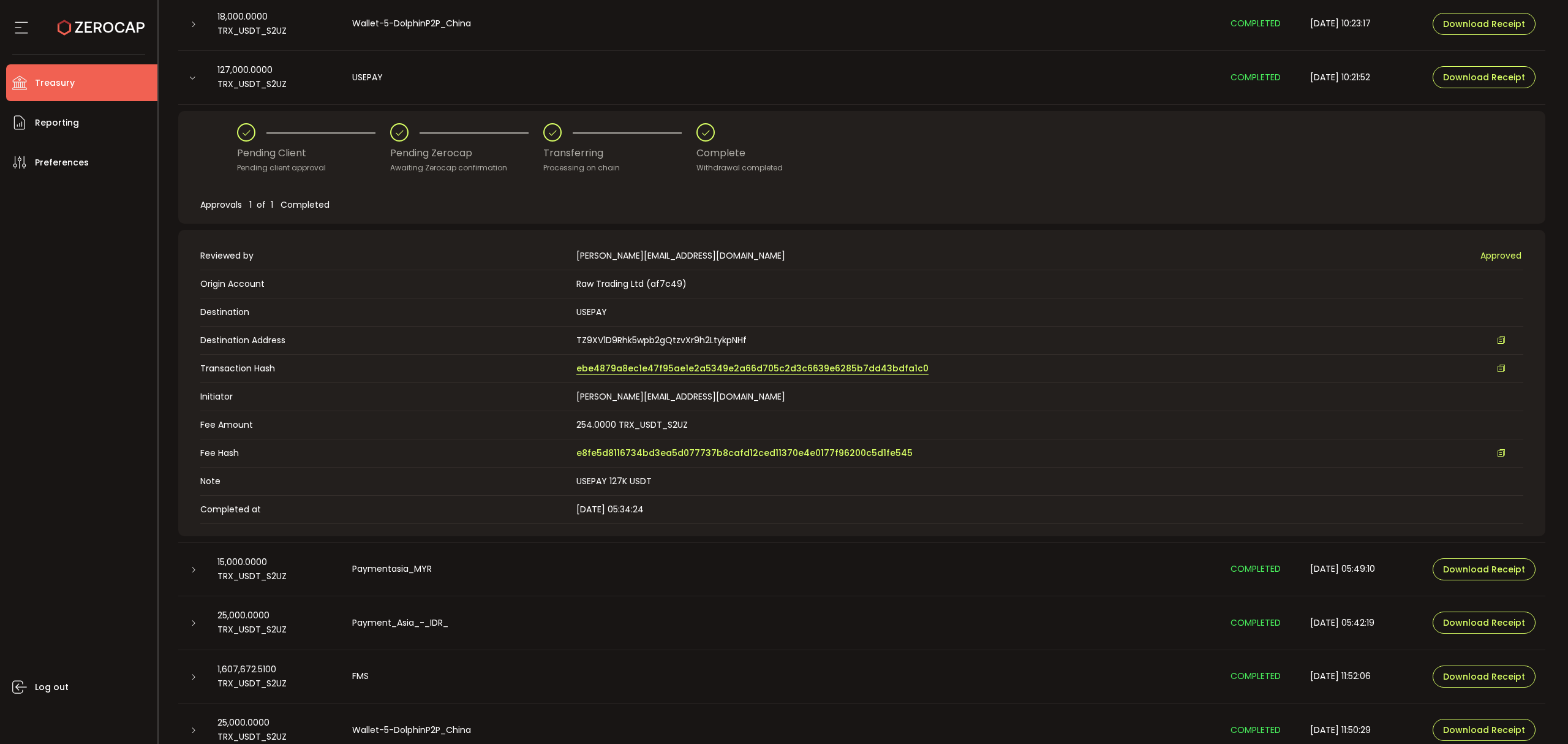
click at [756, 371] on span "ebe4879a8ec1e47f95ae1e2a5349e2a66d705c2d3c6639e6285b7dd43bdfa1c0" at bounding box center [752, 368] width 352 height 13
click at [189, 77] on icon at bounding box center [193, 78] width 7 height 7
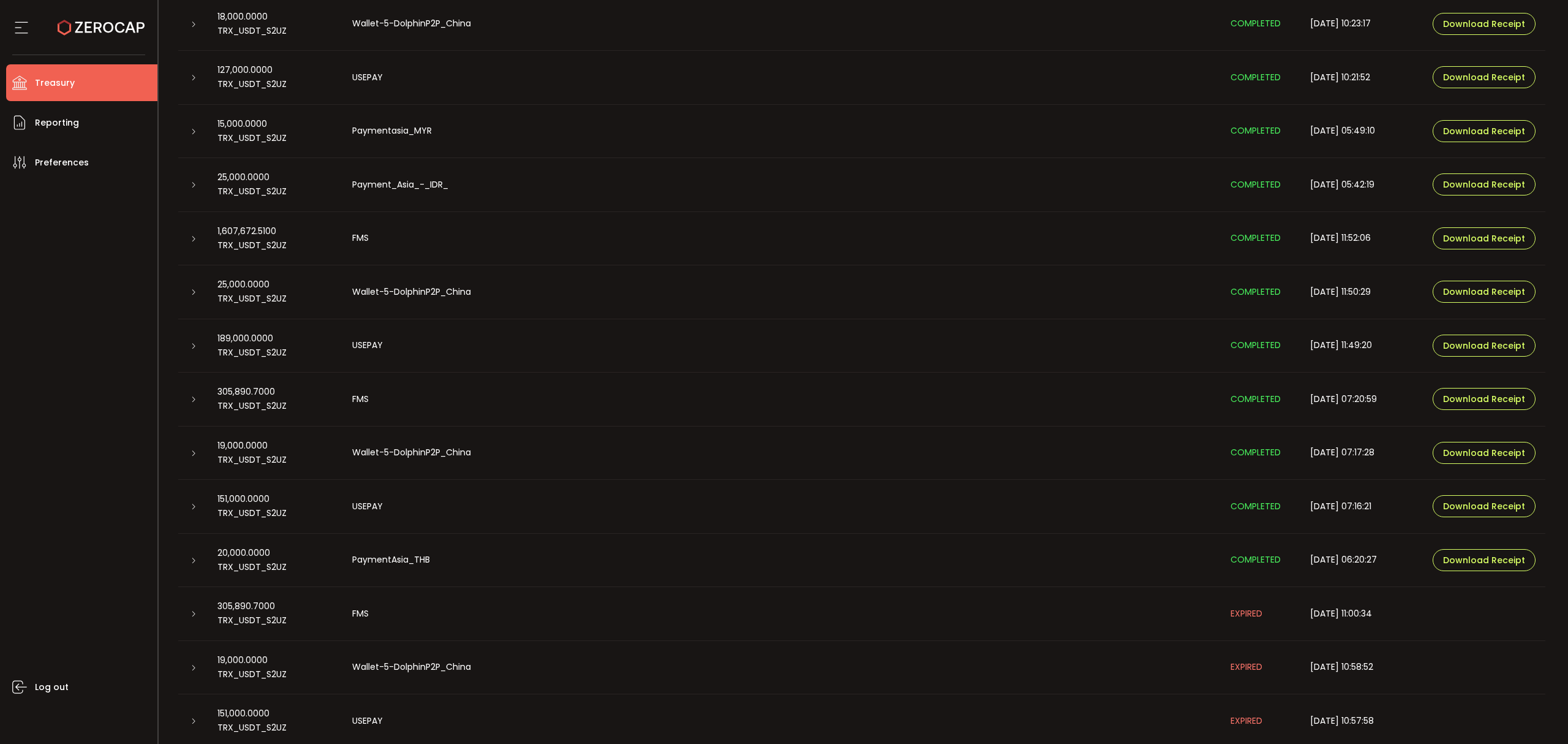
scroll to position [245, 0]
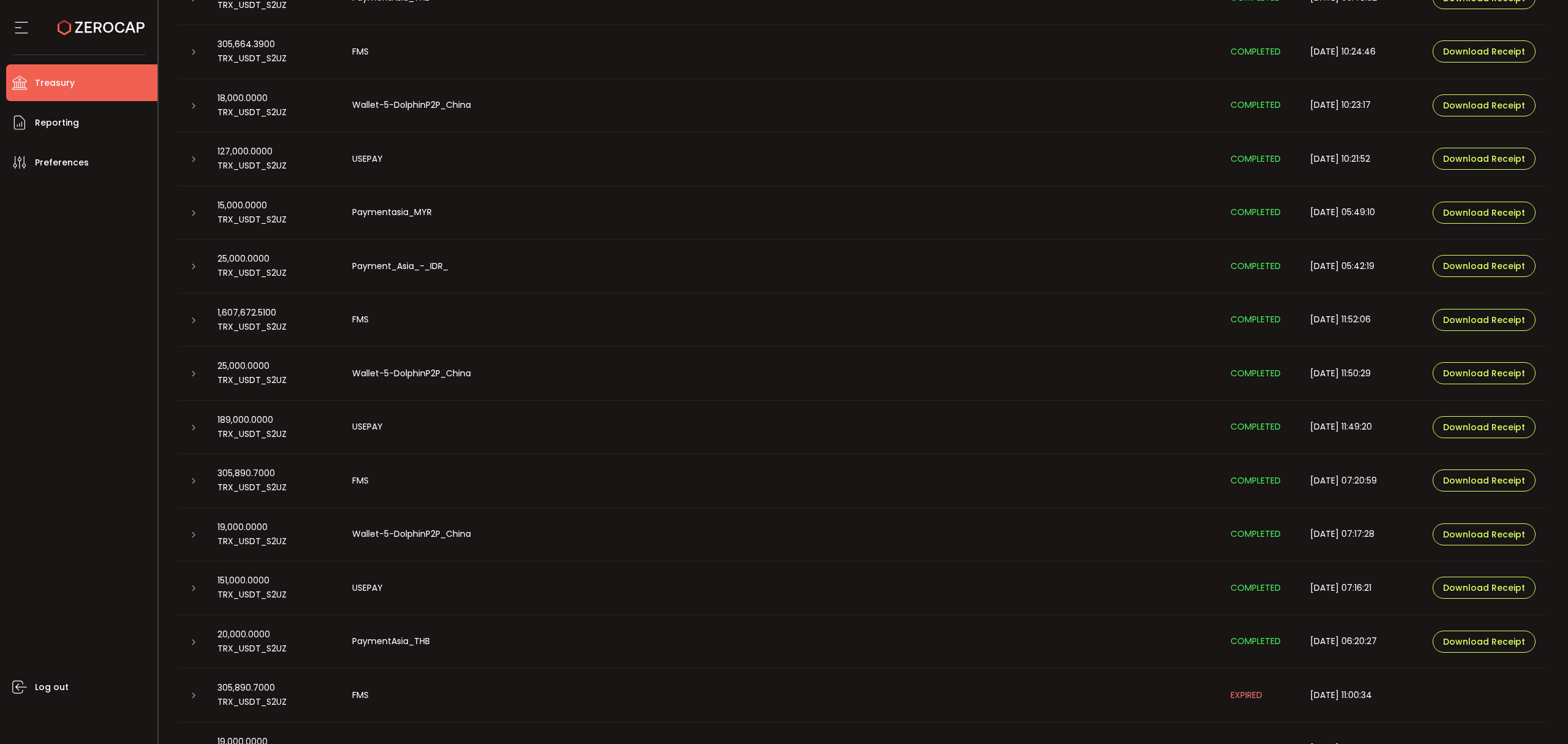
click at [191, 103] on icon at bounding box center [193, 106] width 7 height 7
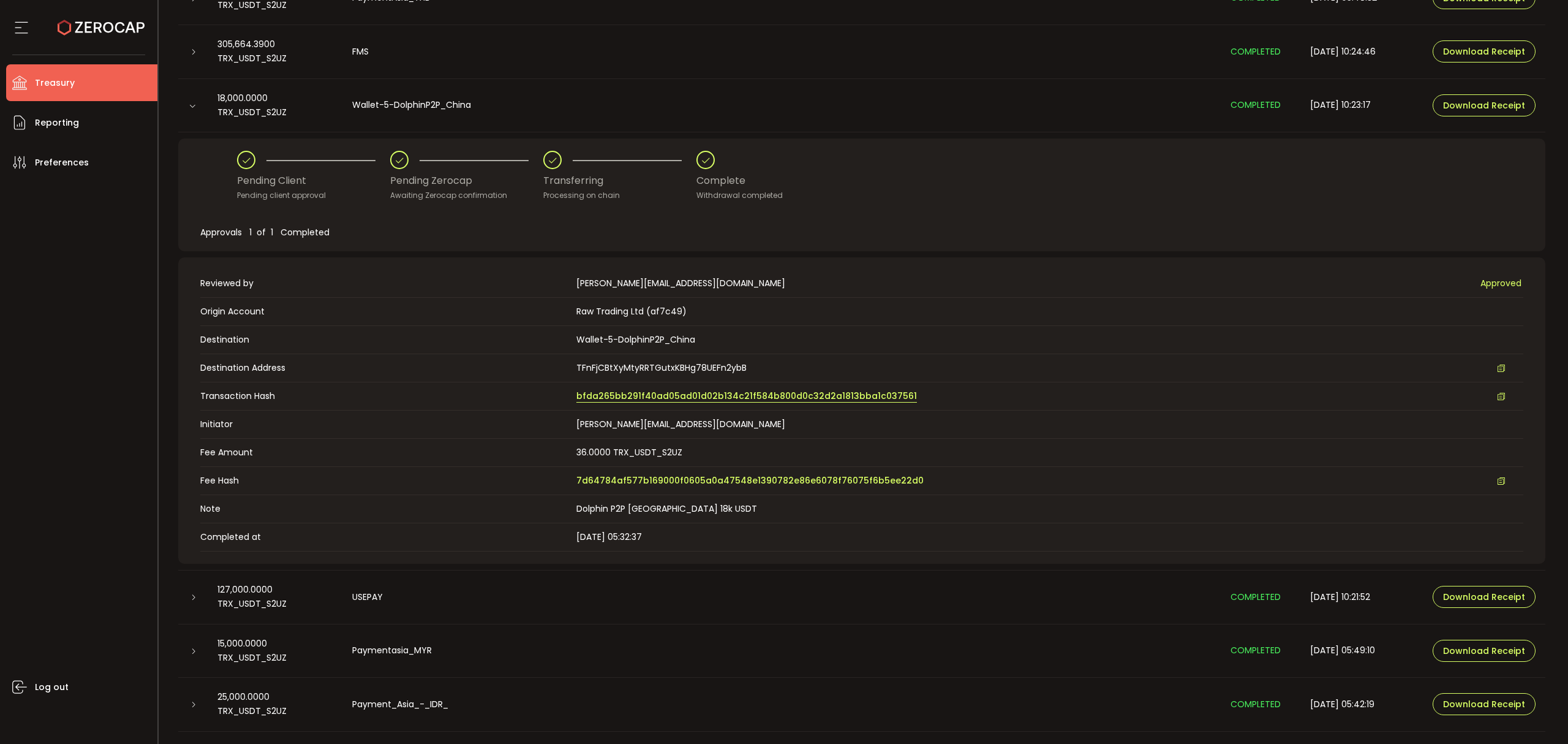
click at [654, 390] on span "bfda265bb291f40ad05ad01d02b134c21f584b800d0c32d2a1813bba1c037561" at bounding box center [746, 396] width 341 height 13
click at [187, 101] on div at bounding box center [193, 105] width 12 height 9
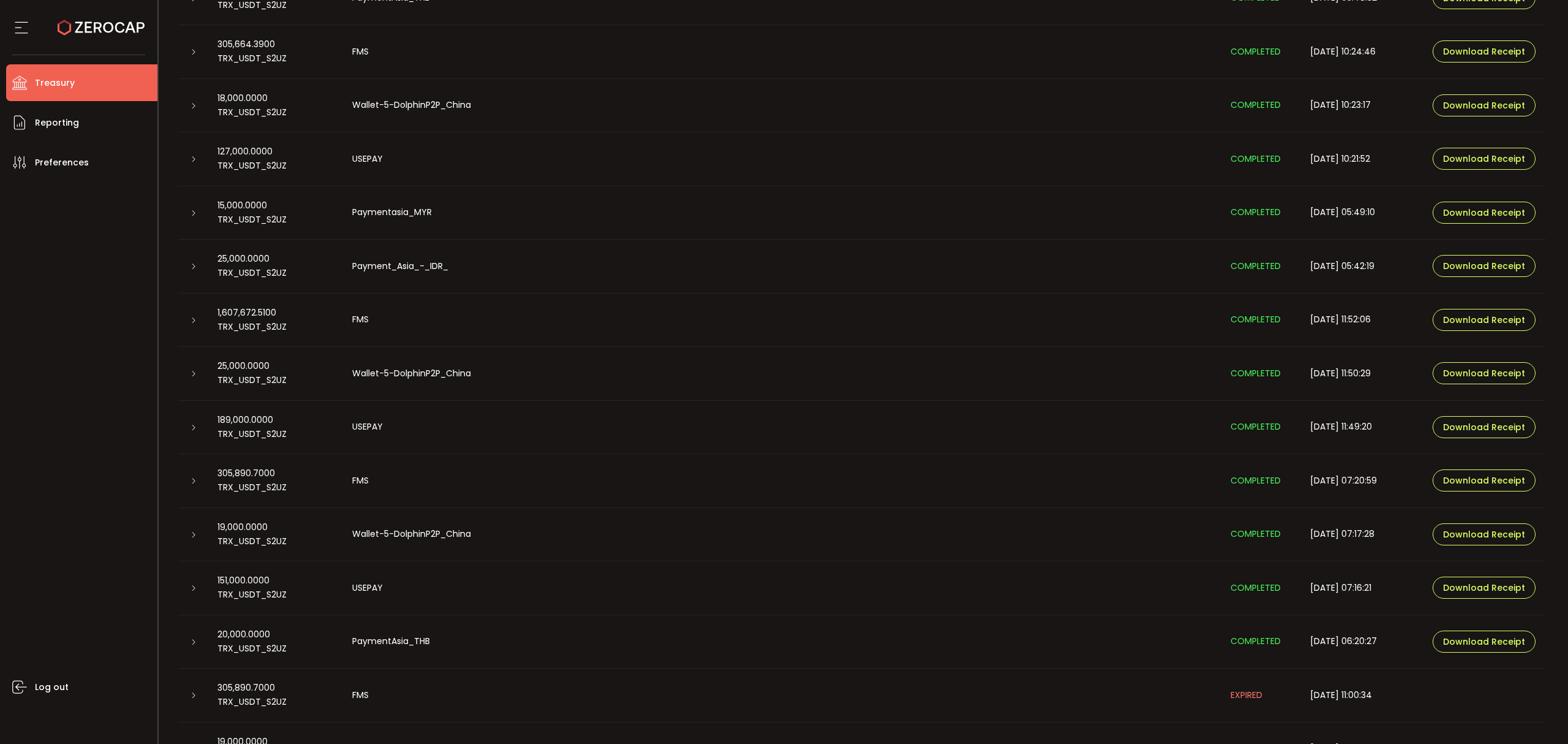
click at [199, 52] on div at bounding box center [193, 51] width 29 height 12
click at [194, 52] on icon at bounding box center [193, 52] width 7 height 7
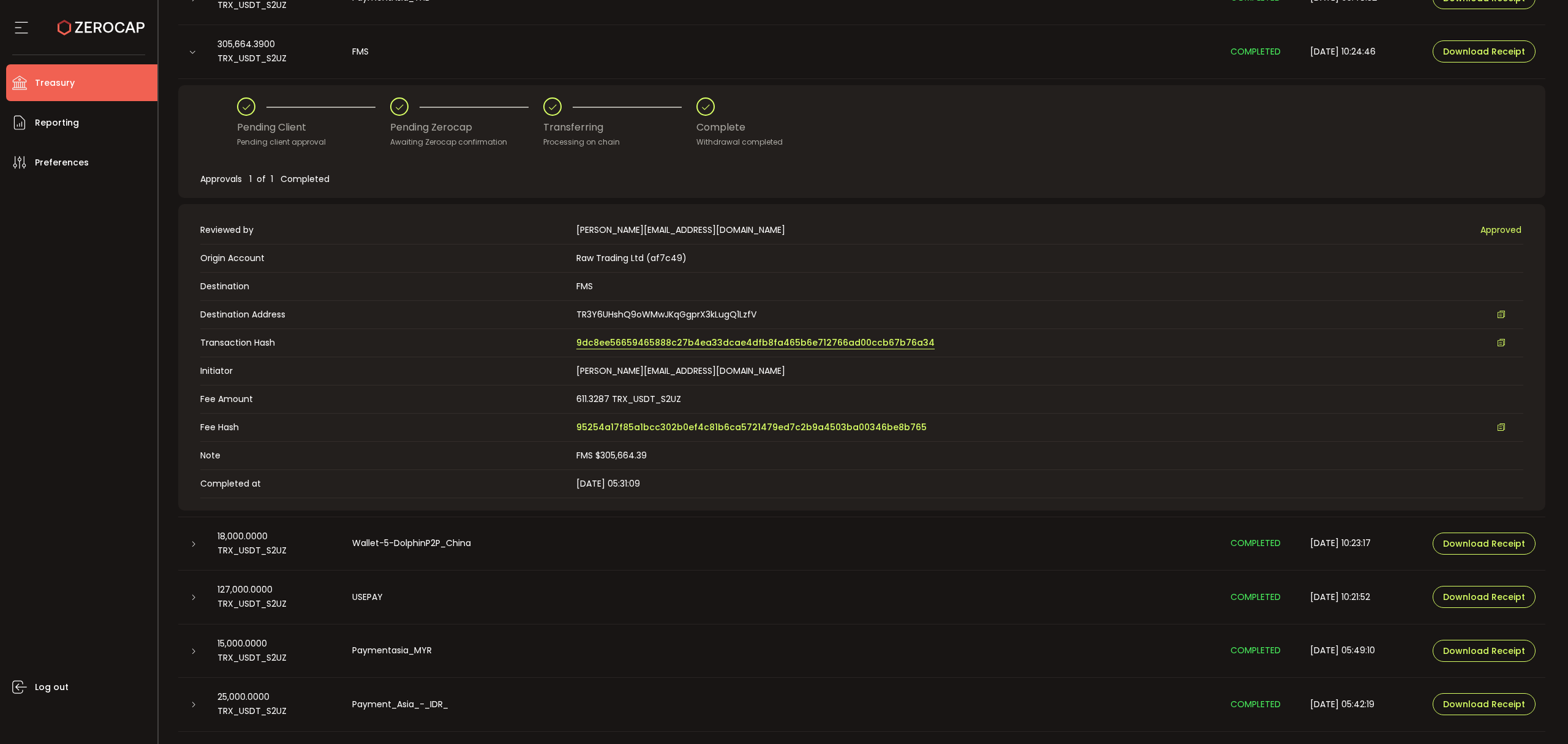
click at [645, 349] on link "9dc8ee56659465888c27b4ea33dcae4dfb8fa465b6e712766ad00ccb67b76a34" at bounding box center [755, 343] width 358 height 13
click at [194, 50] on icon at bounding box center [193, 52] width 7 height 7
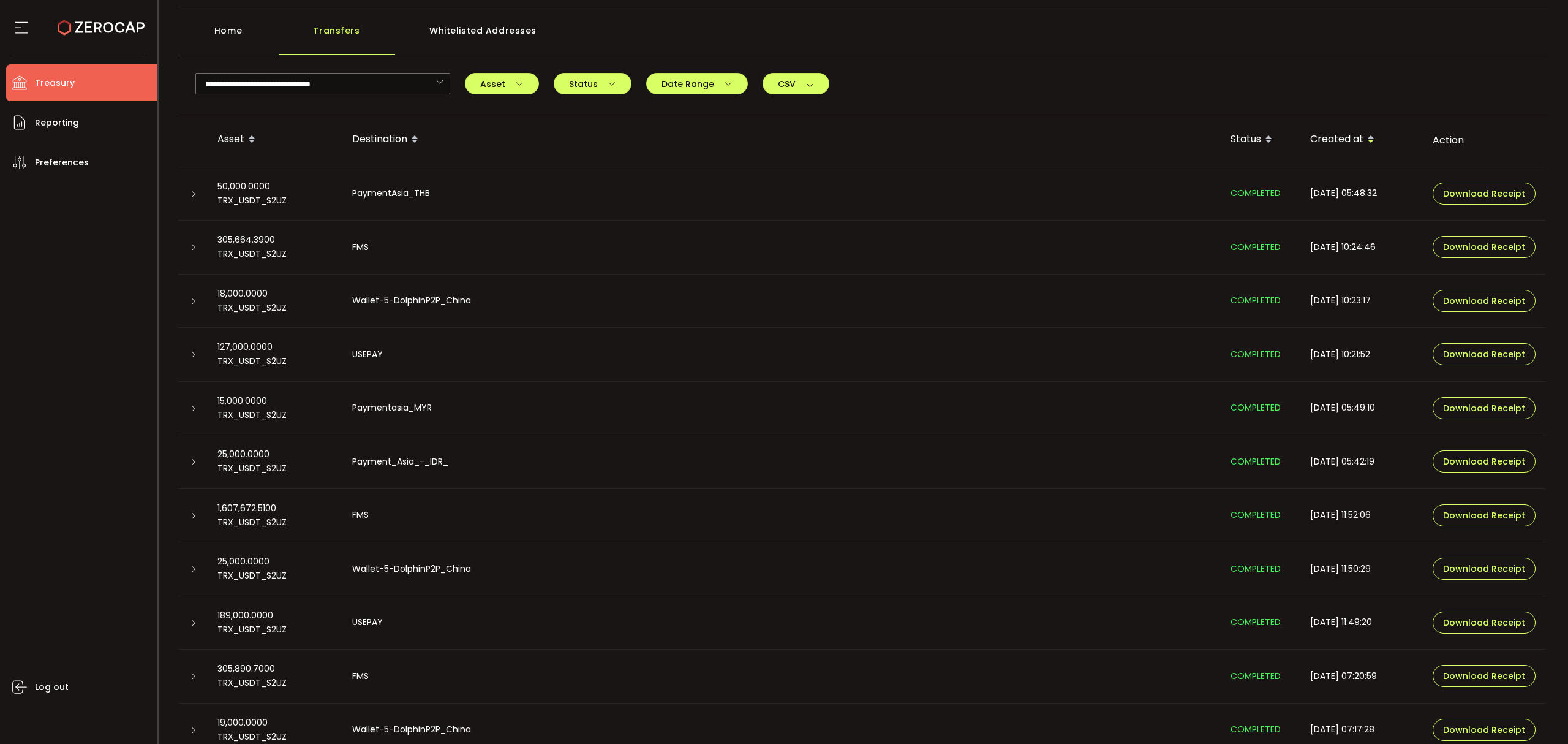
scroll to position [0, 0]
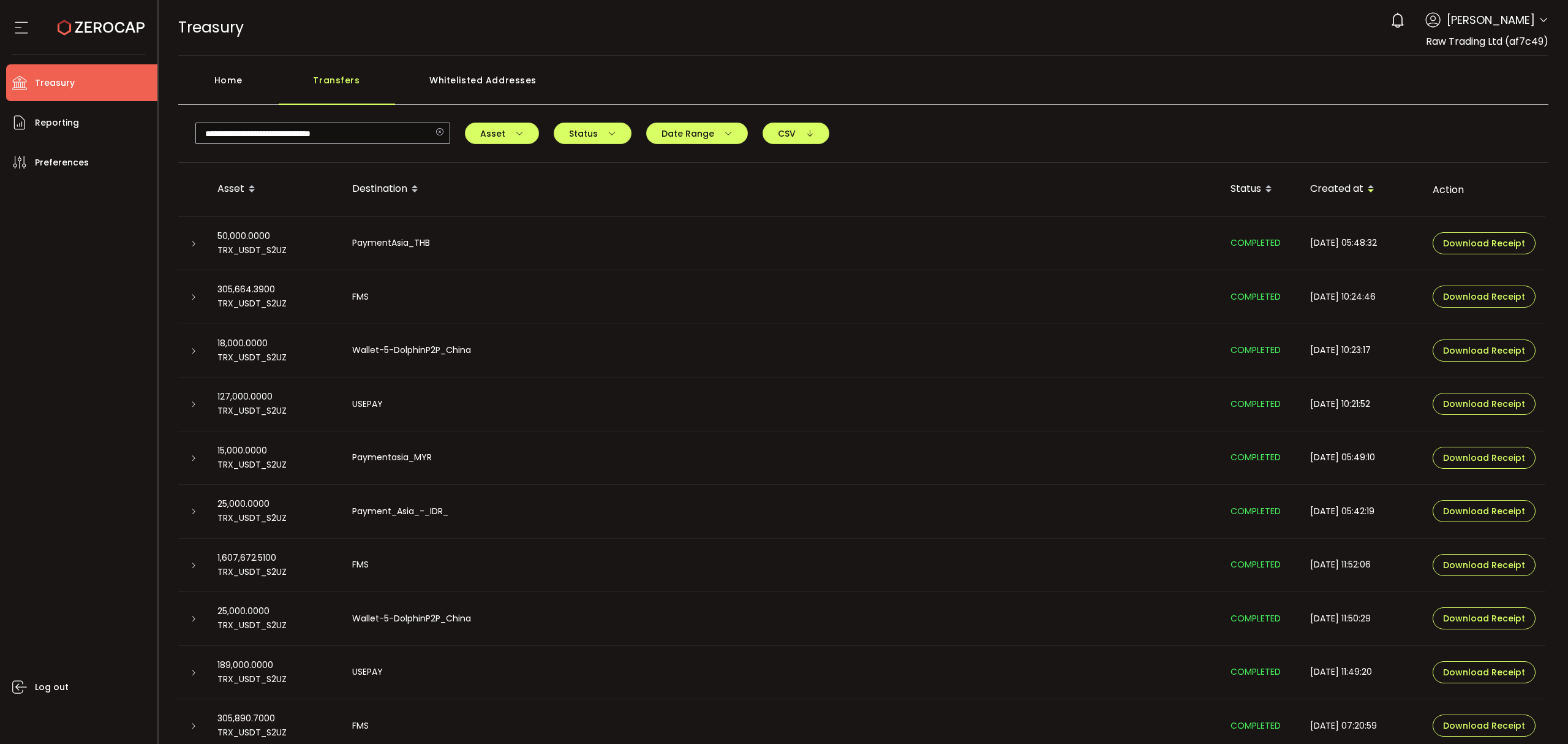
click at [445, 131] on icon at bounding box center [439, 133] width 15 height 21
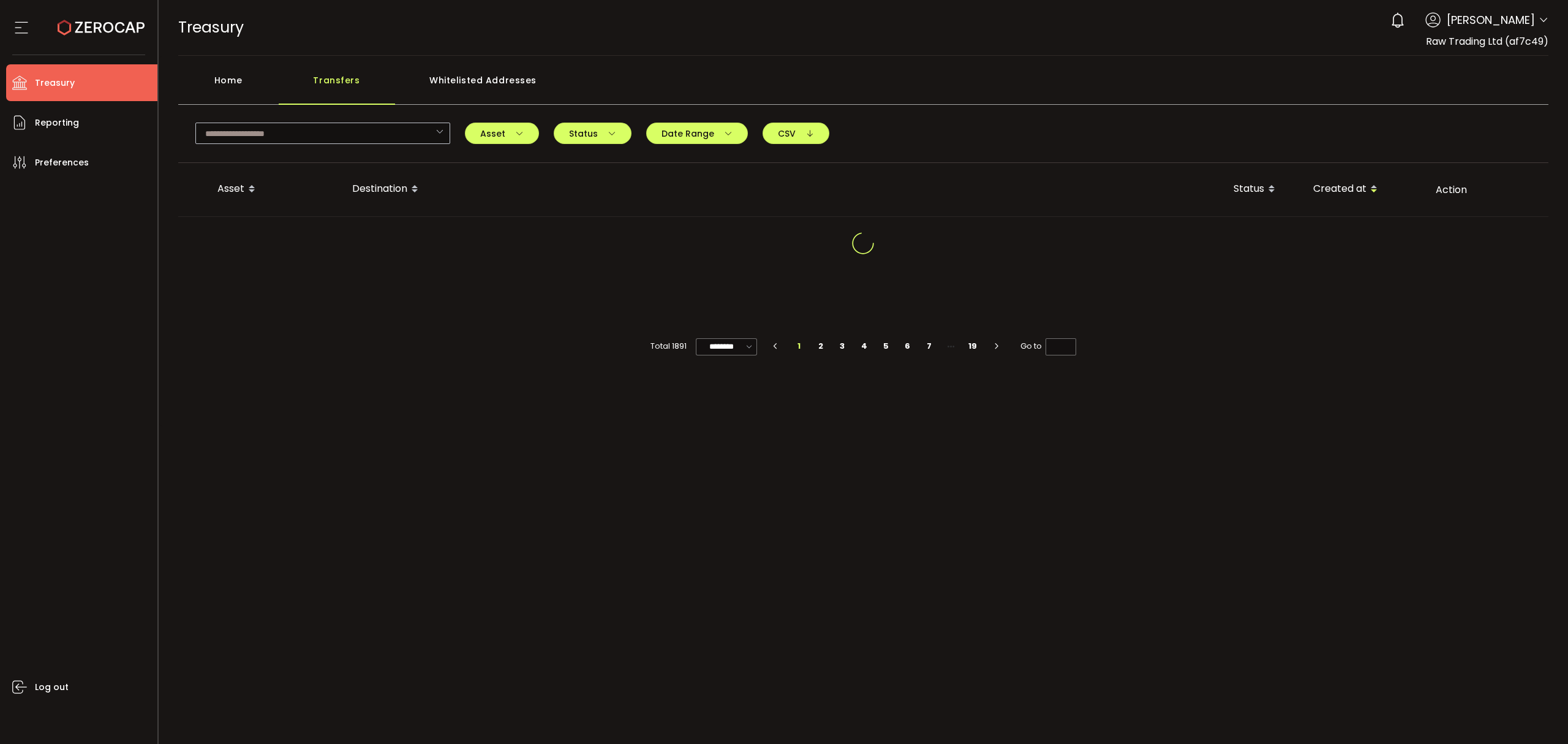
drag, startPoint x: 238, startPoint y: 82, endPoint x: 310, endPoint y: 89, distance: 72.3
click at [241, 82] on div "Home" at bounding box center [228, 86] width 101 height 36
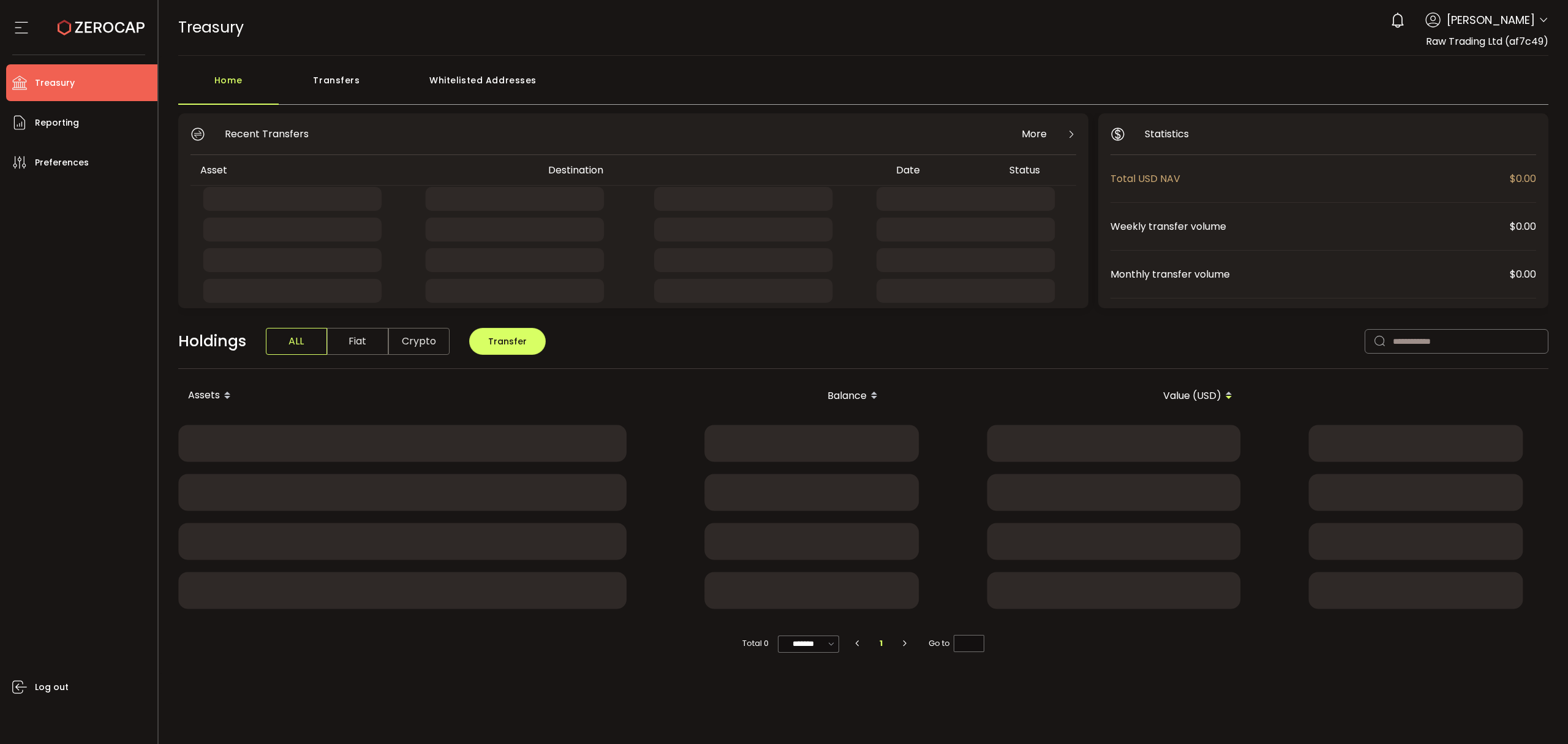
click at [331, 90] on div "Transfers" at bounding box center [337, 86] width 117 height 36
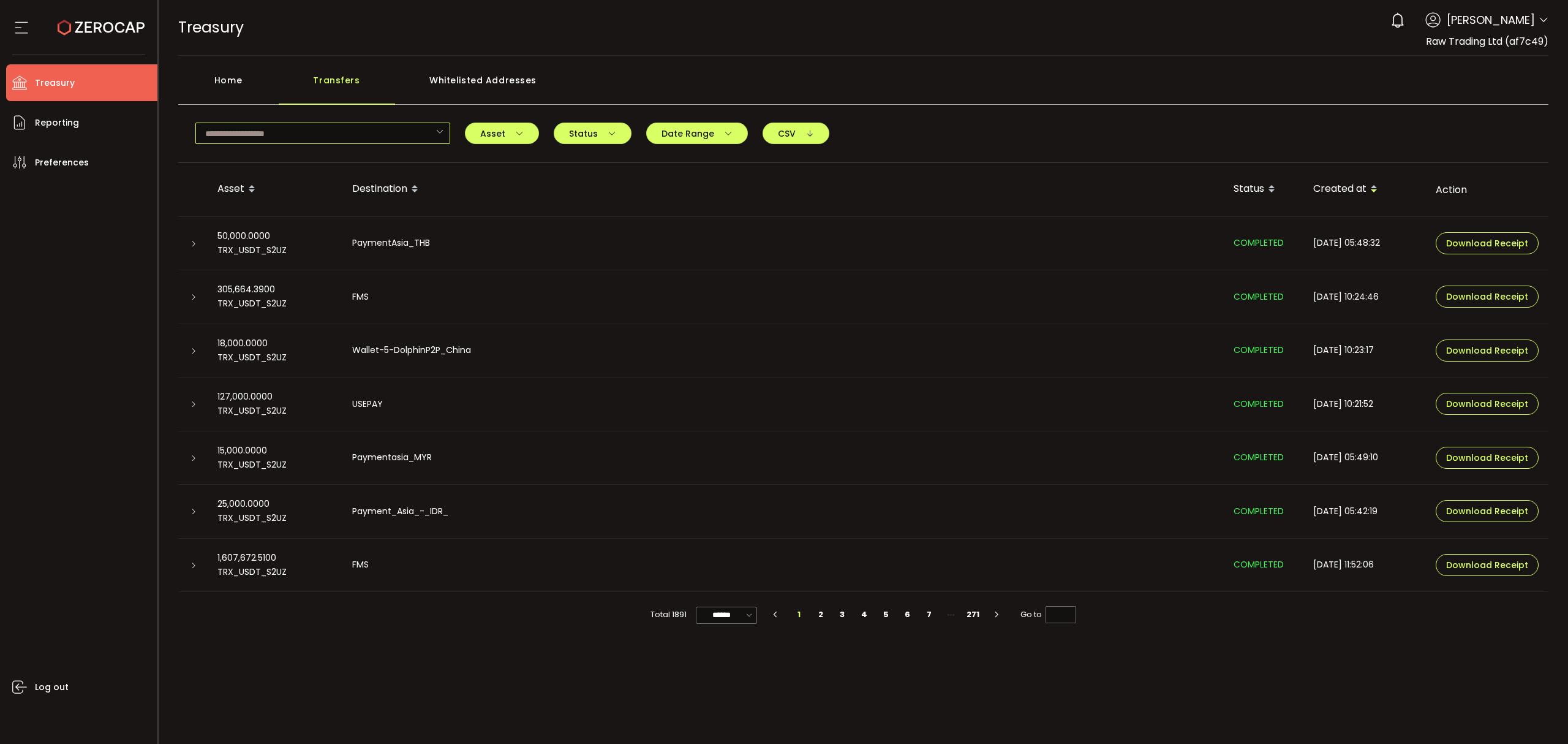
click at [409, 138] on input "text" at bounding box center [322, 133] width 255 height 21
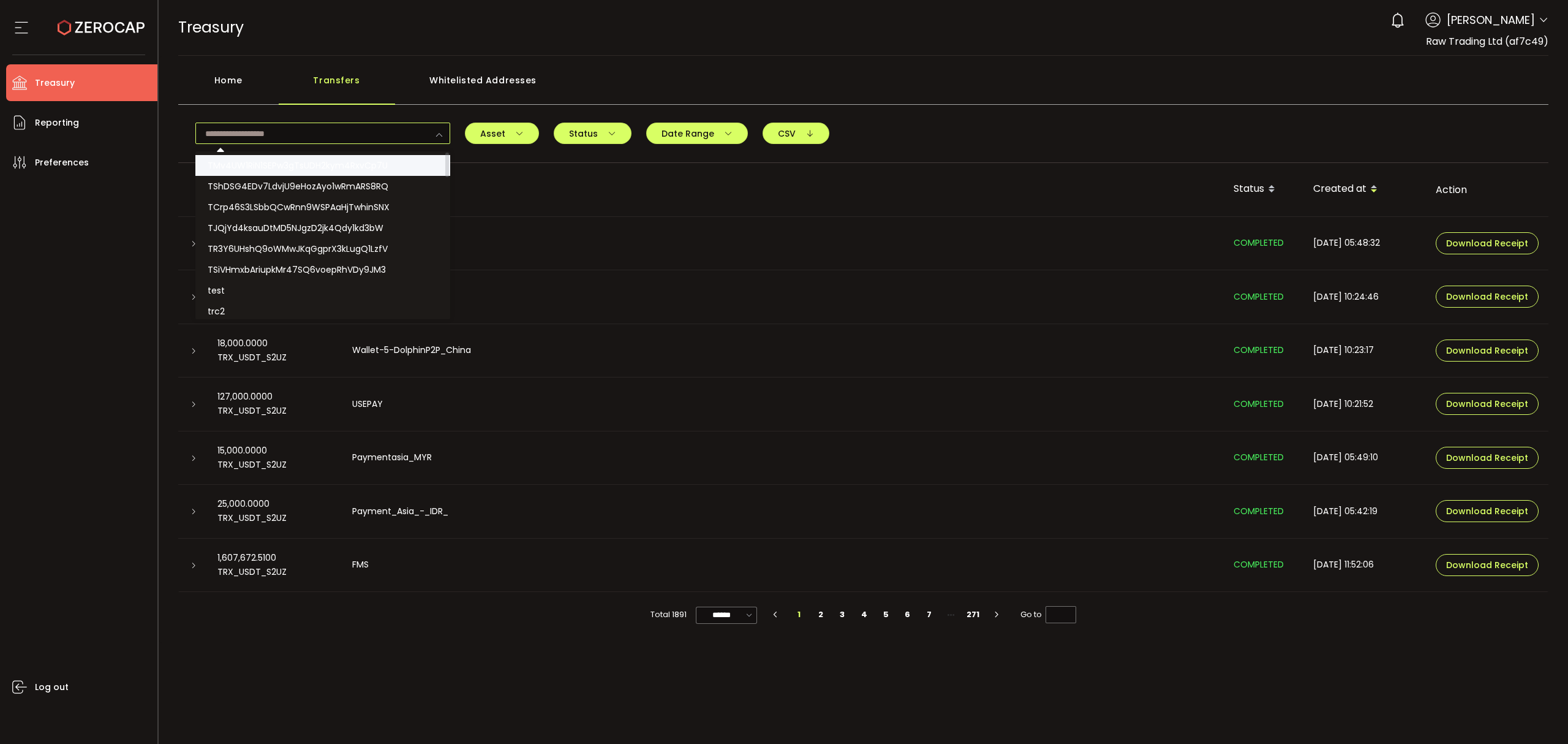
paste input "**********"
type input "**********"
